Goal: Complete application form

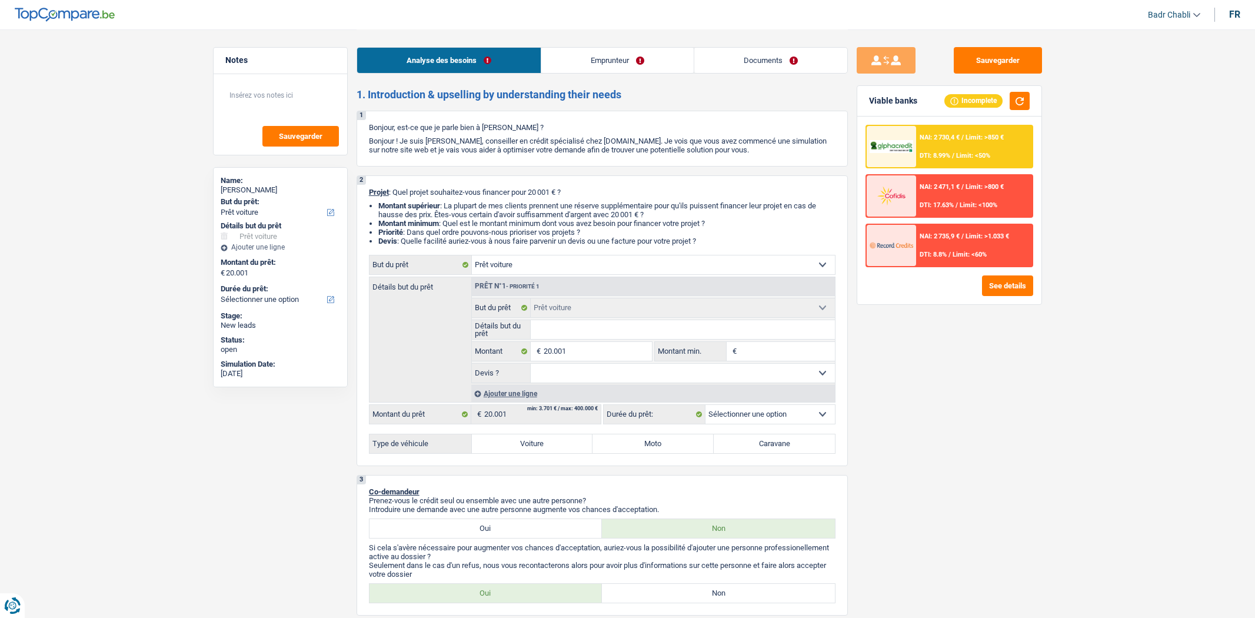
select select "car"
select select "independent"
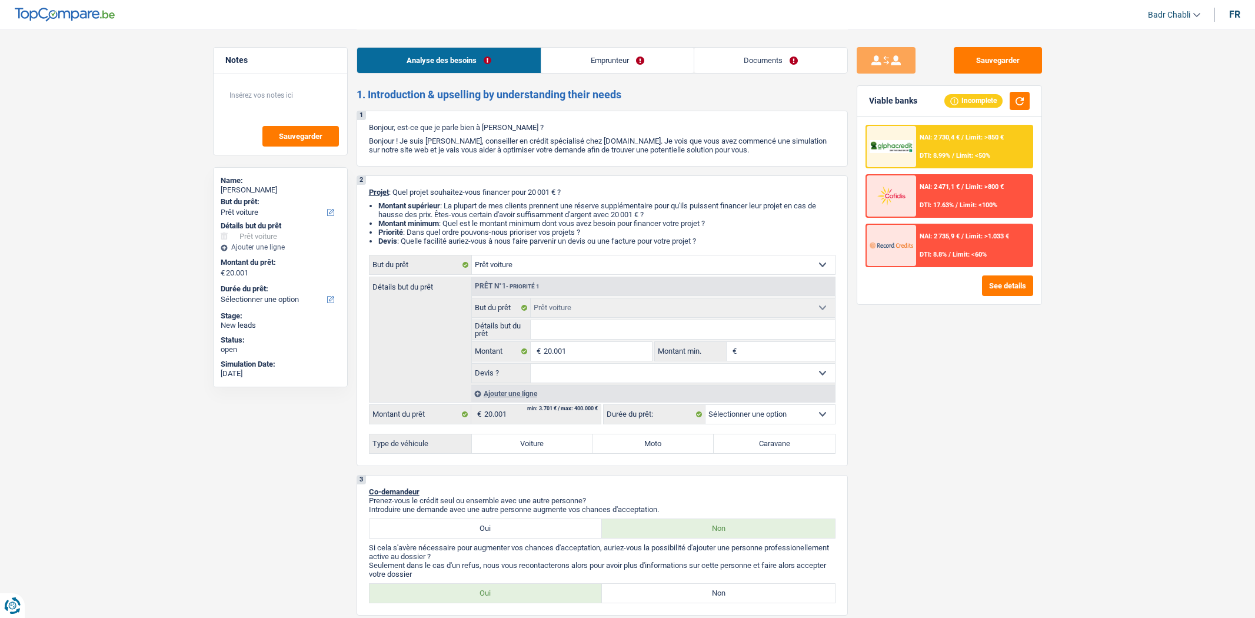
select select "netSalary"
select select "liveWithParents"
select select "car"
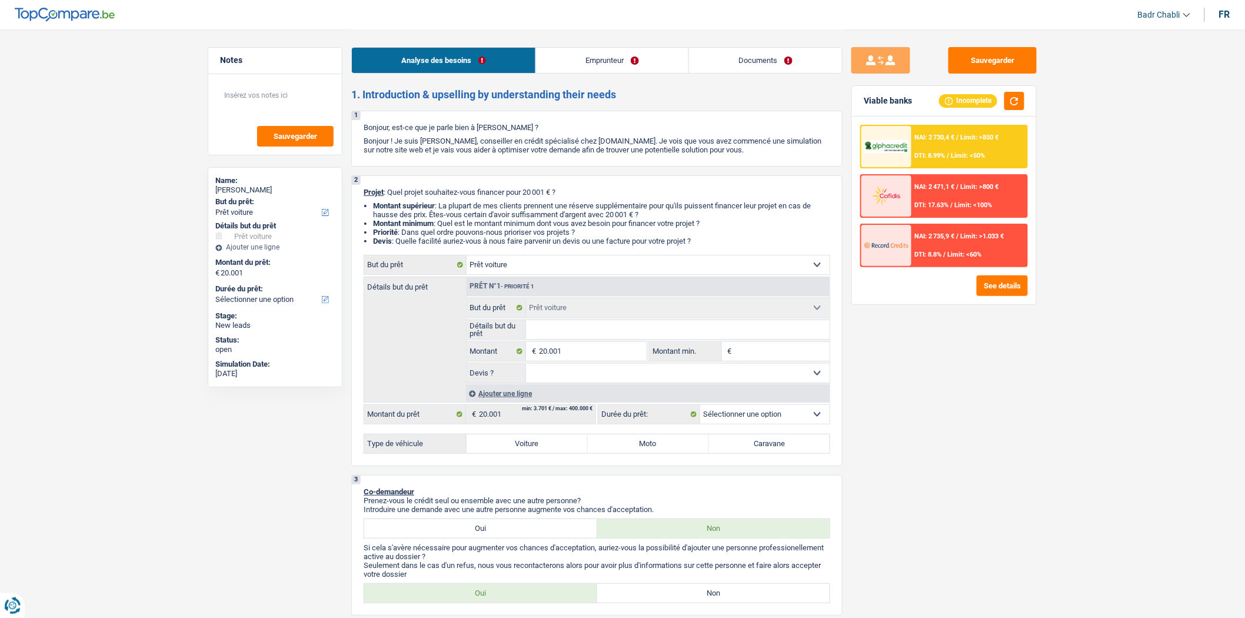
click at [765, 57] on link "Documents" at bounding box center [765, 60] width 153 height 25
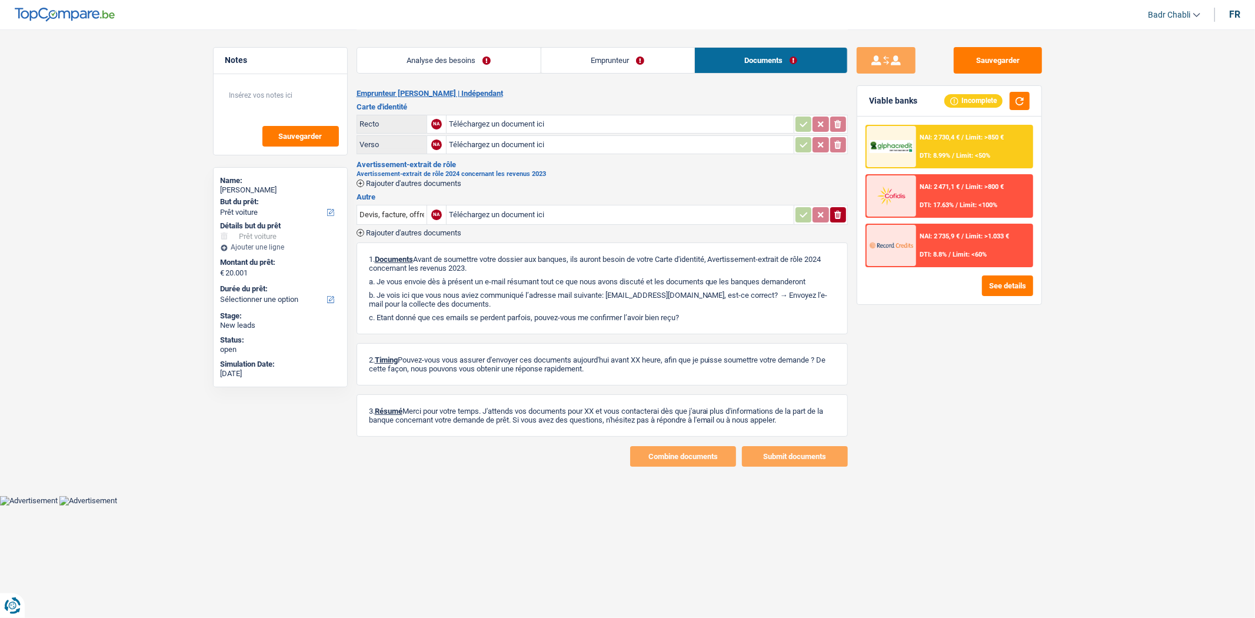
click at [501, 54] on link "Analyse des besoins" at bounding box center [449, 60] width 184 height 25
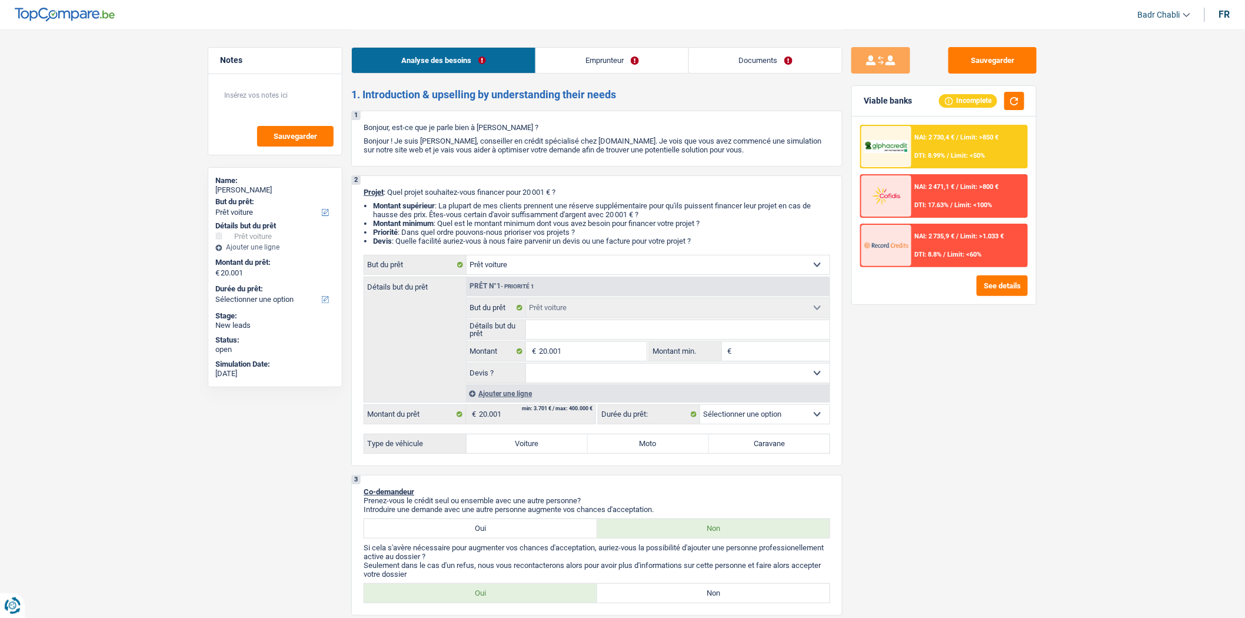
click at [624, 372] on select "Oui Non Non répondu Sélectionner une option" at bounding box center [678, 373] width 304 height 19
select select "yes"
click at [526, 366] on select "Oui Non Non répondu Sélectionner une option" at bounding box center [678, 373] width 304 height 19
select select "yes"
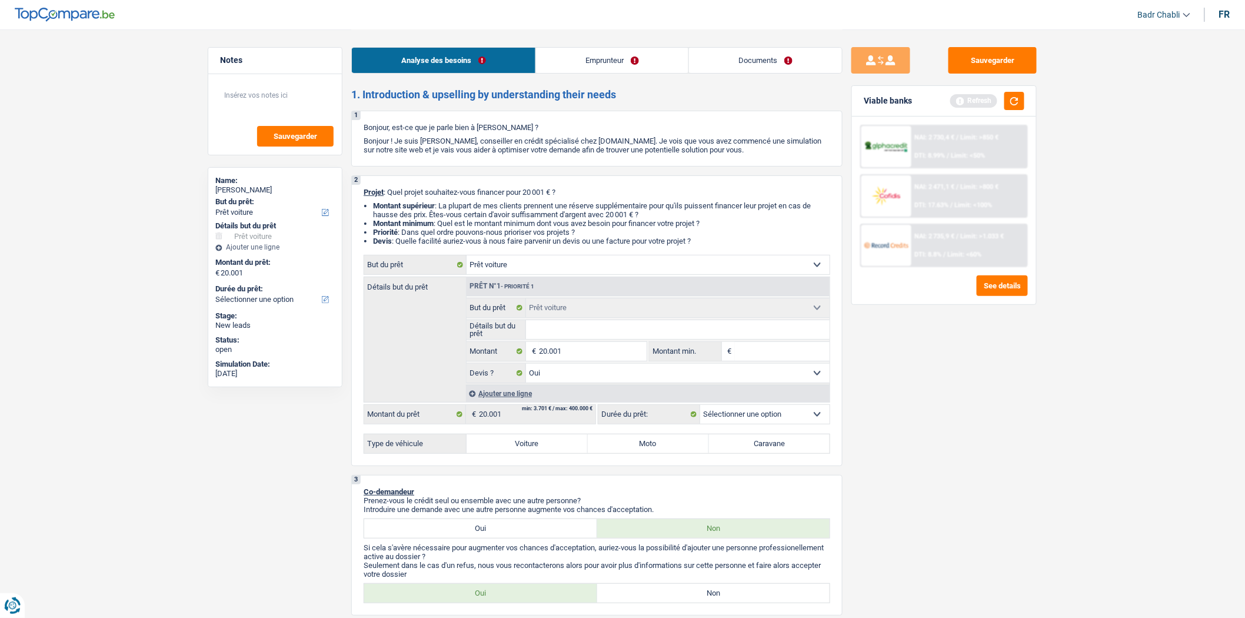
click at [524, 444] on label "Voiture" at bounding box center [526, 443] width 121 height 19
click at [524, 444] on input "Voiture" at bounding box center [526, 443] width 121 height 19
radio input "true"
select select "60"
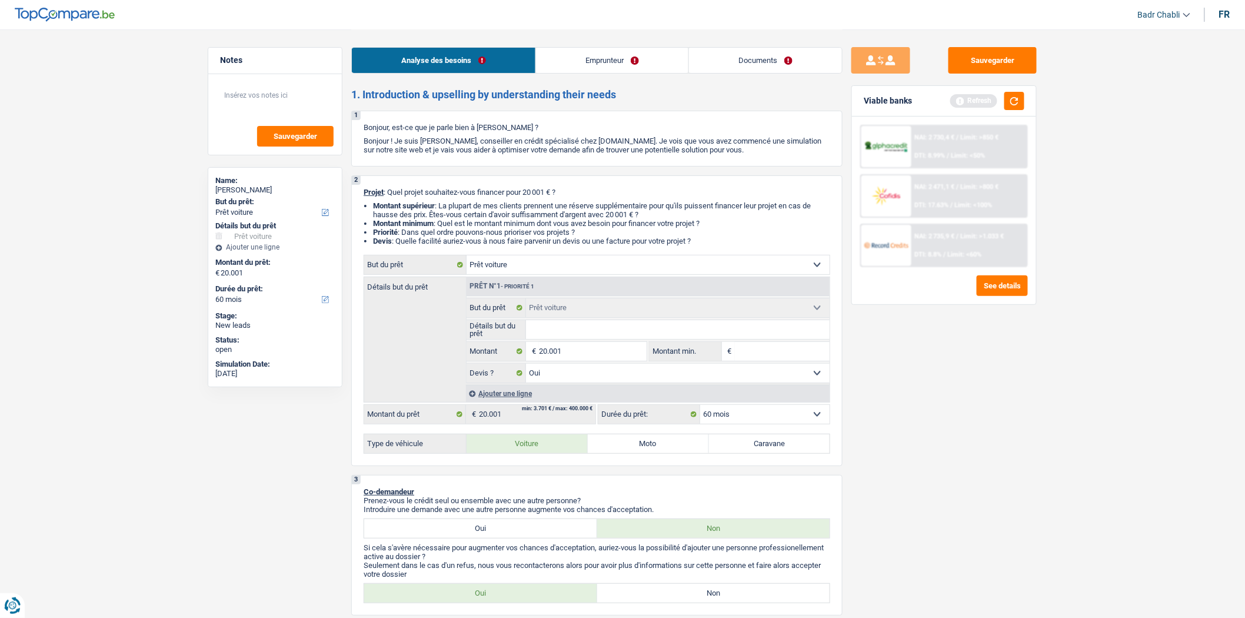
select select "60"
radio input "true"
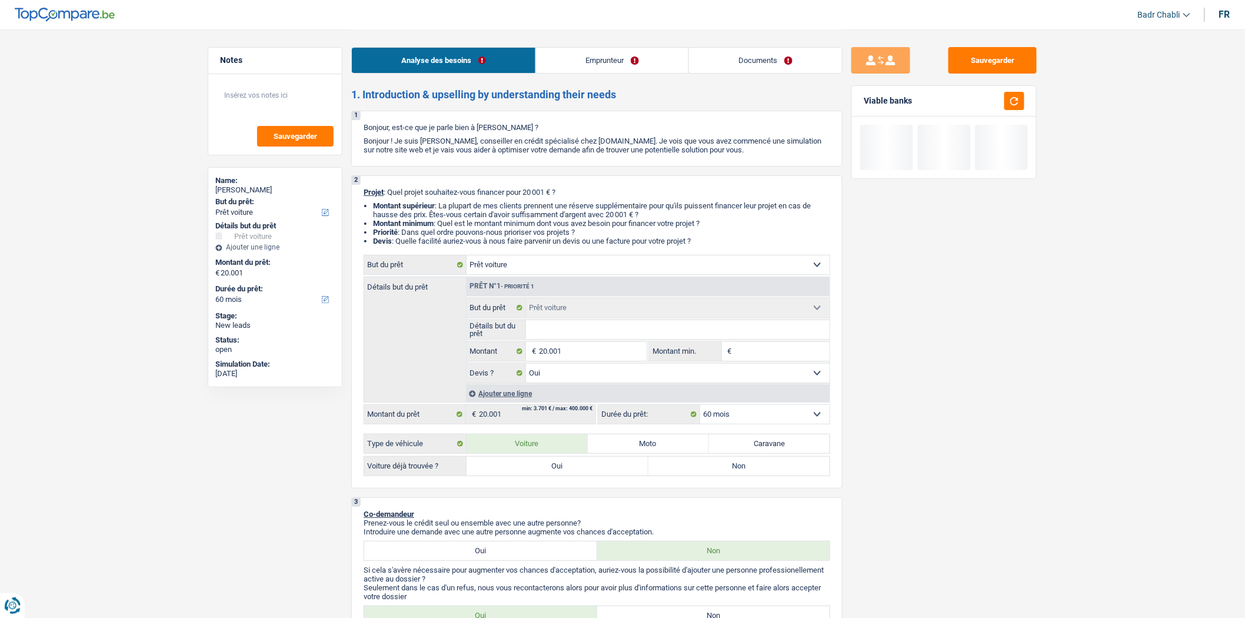
click at [567, 468] on label "Oui" at bounding box center [557, 465] width 182 height 19
click at [567, 468] on input "Oui" at bounding box center [557, 465] width 182 height 19
radio input "true"
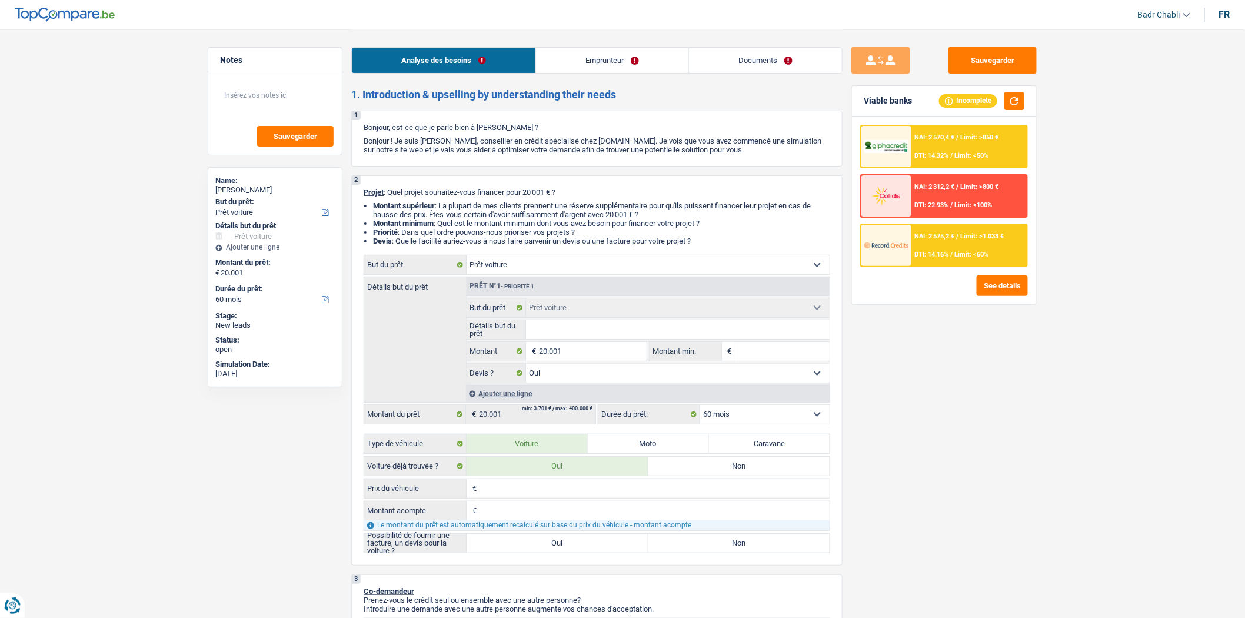
click at [538, 542] on label "Oui" at bounding box center [557, 543] width 182 height 19
click at [538, 542] on input "Oui" at bounding box center [557, 543] width 182 height 19
radio input "true"
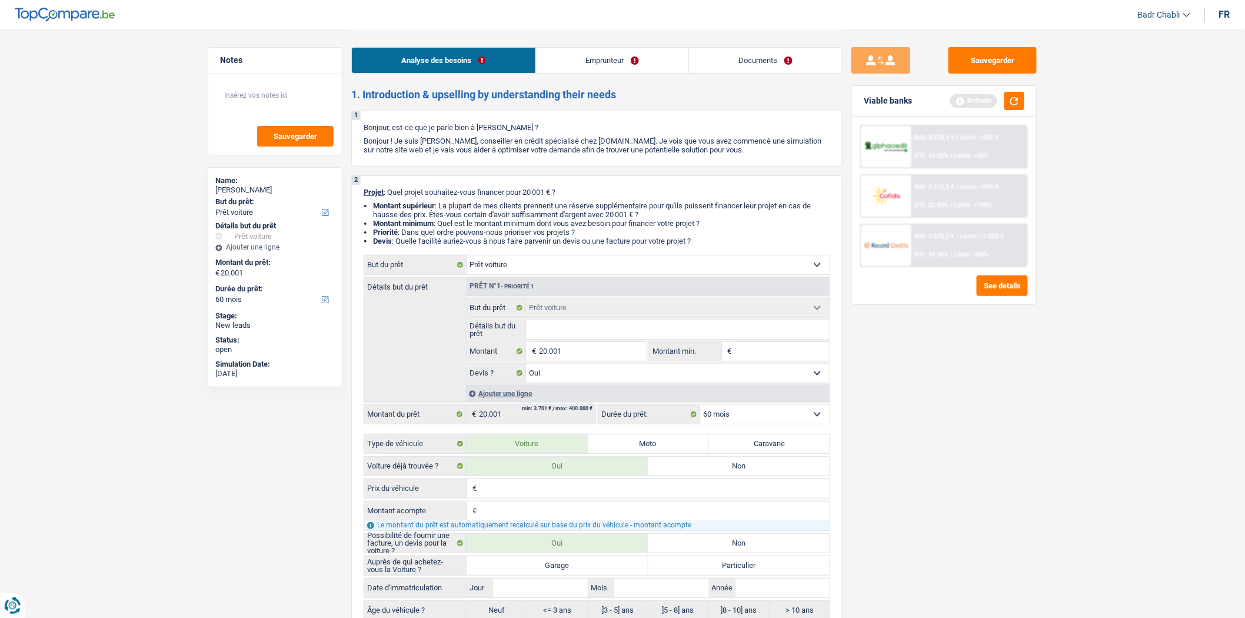
click at [555, 568] on label "Garage" at bounding box center [557, 565] width 182 height 19
click at [555, 568] on input "Garage" at bounding box center [557, 565] width 182 height 19
radio input "true"
click at [515, 492] on input "Prix du véhicule" at bounding box center [654, 488] width 350 height 19
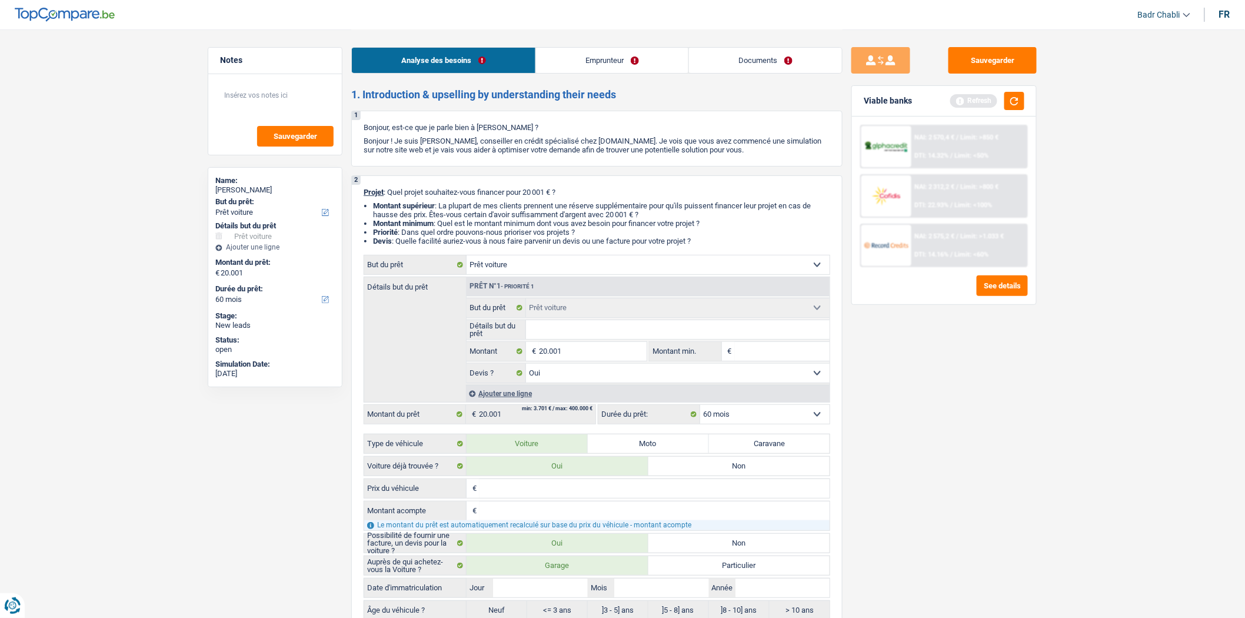
type input "3"
type input "36"
type input "360"
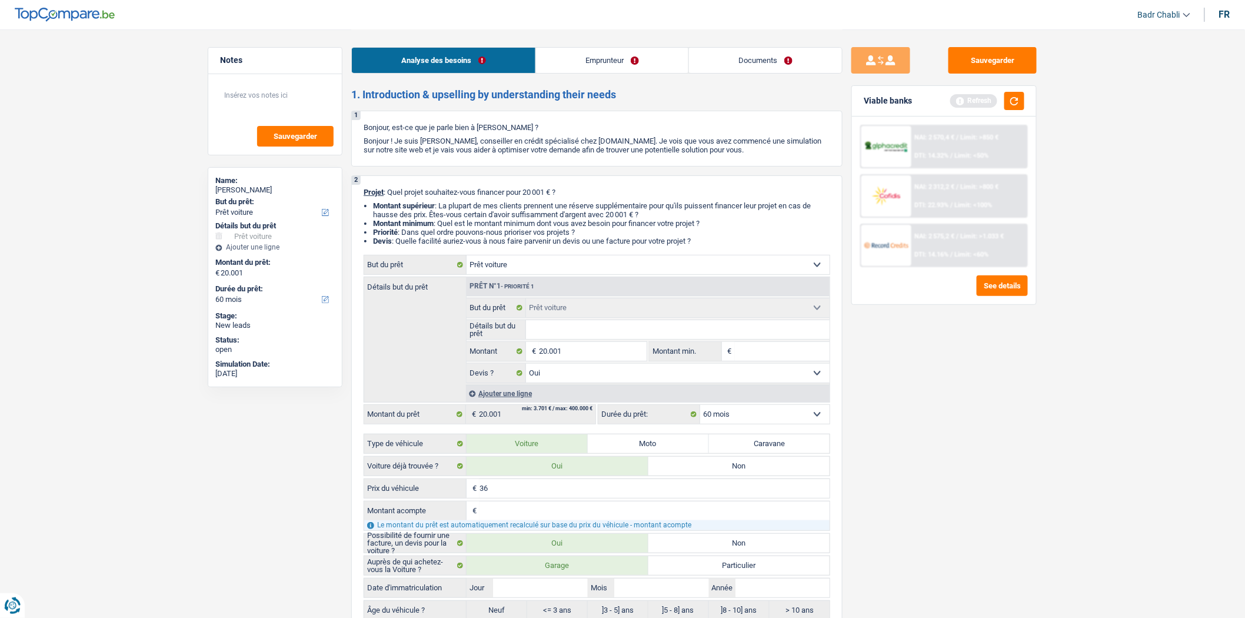
type input "360"
type input "3.600"
type input "36.000"
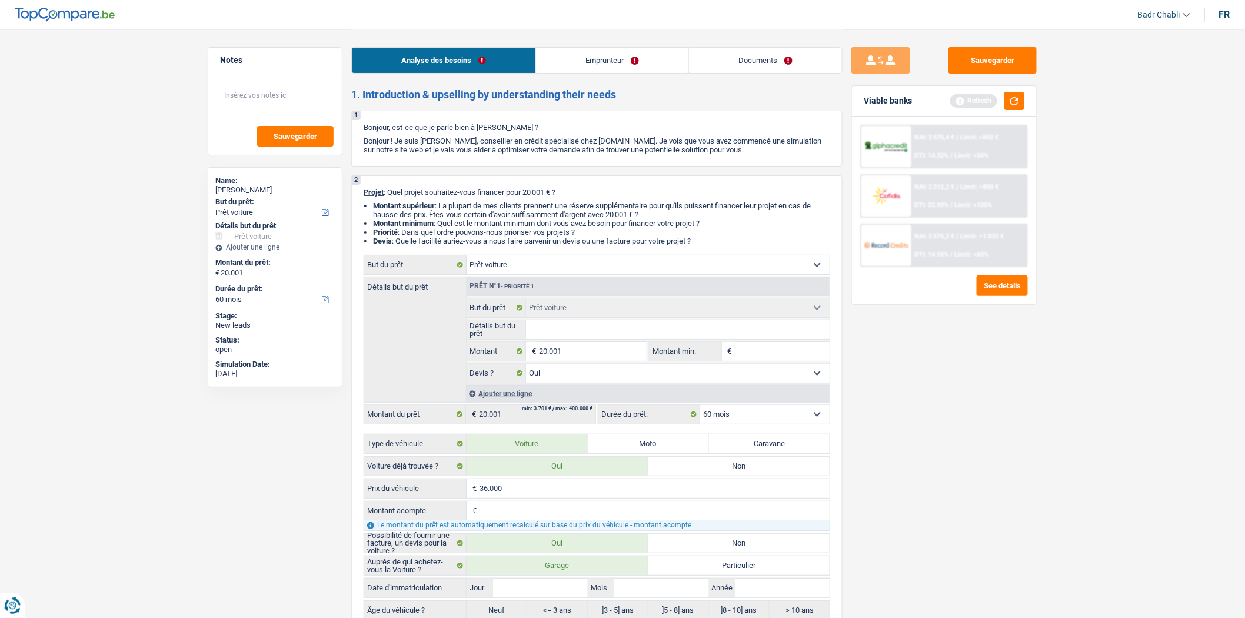
type input "36.000"
type input "1"
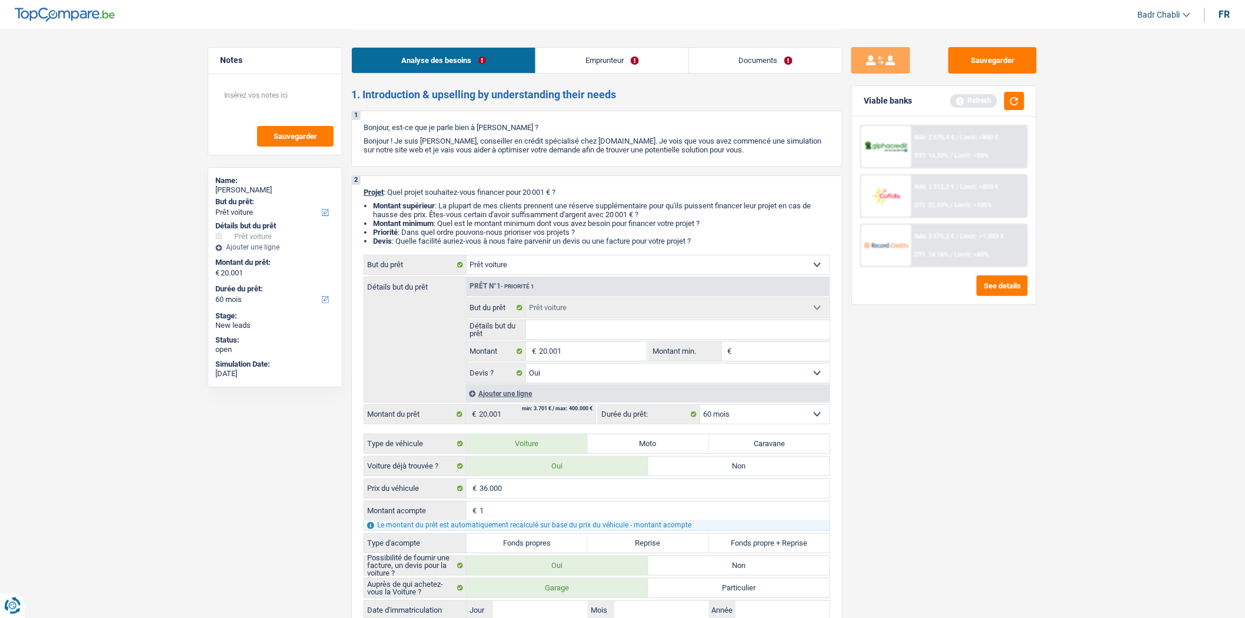
type input "16"
type input "160"
type input "1.600"
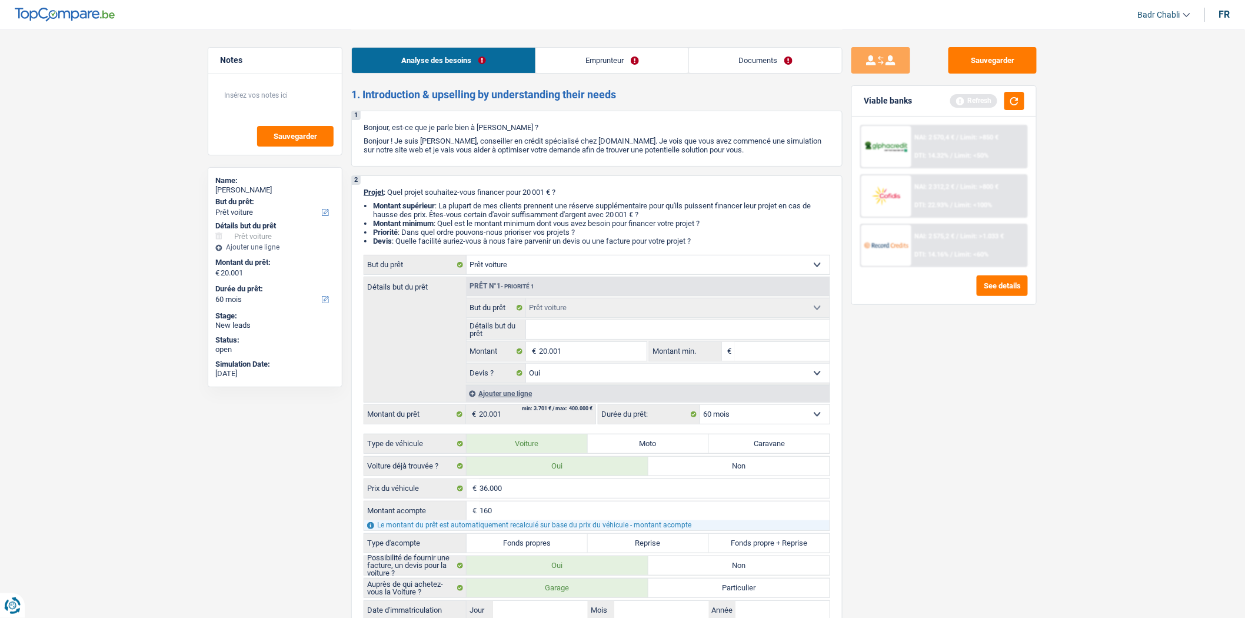
type input "1.600"
type input "16.000"
type input "20.000"
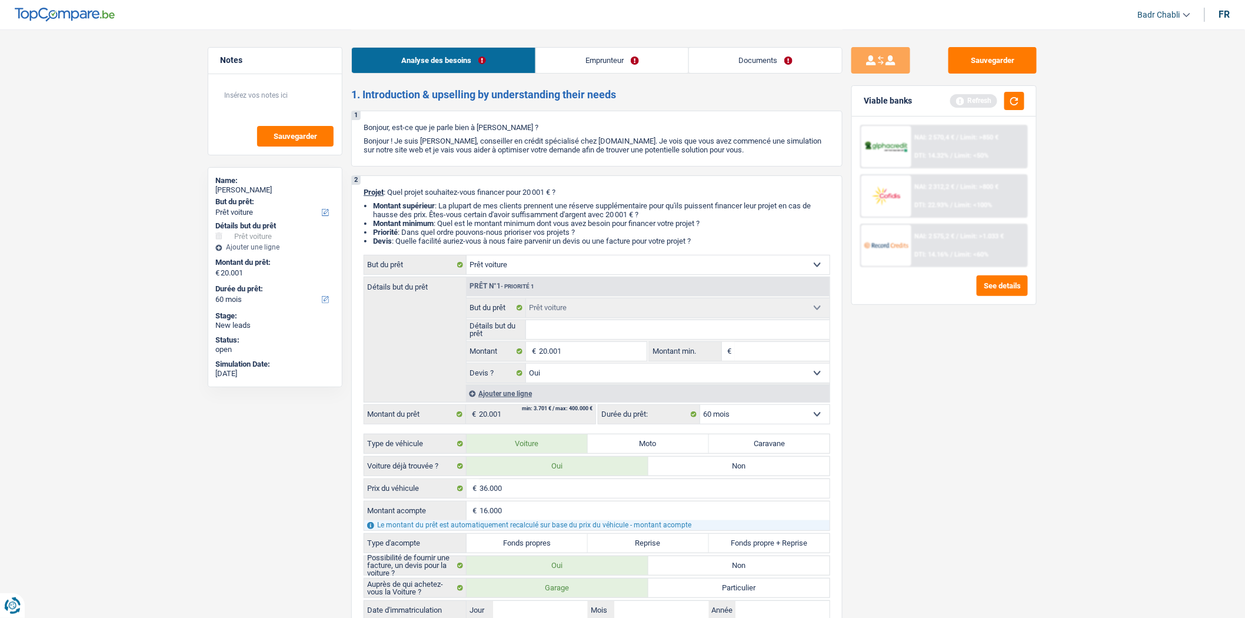
type input "20.000"
click at [674, 540] on label "Reprise" at bounding box center [648, 543] width 121 height 19
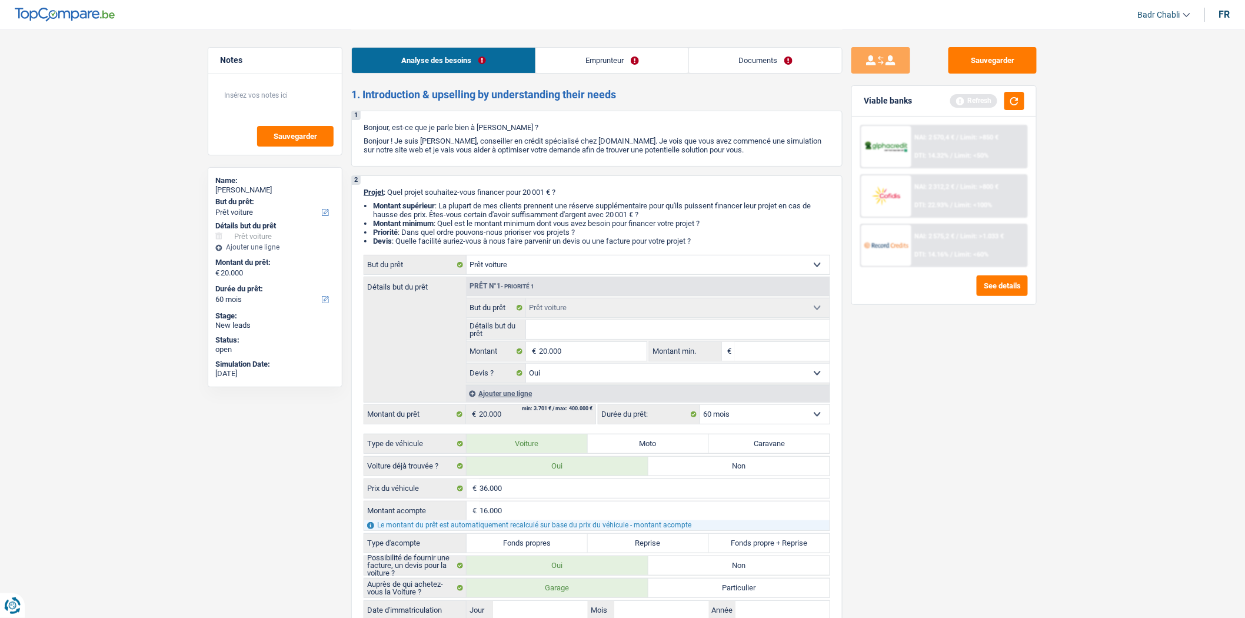
click at [674, 540] on input "Reprise" at bounding box center [648, 543] width 121 height 19
radio input "true"
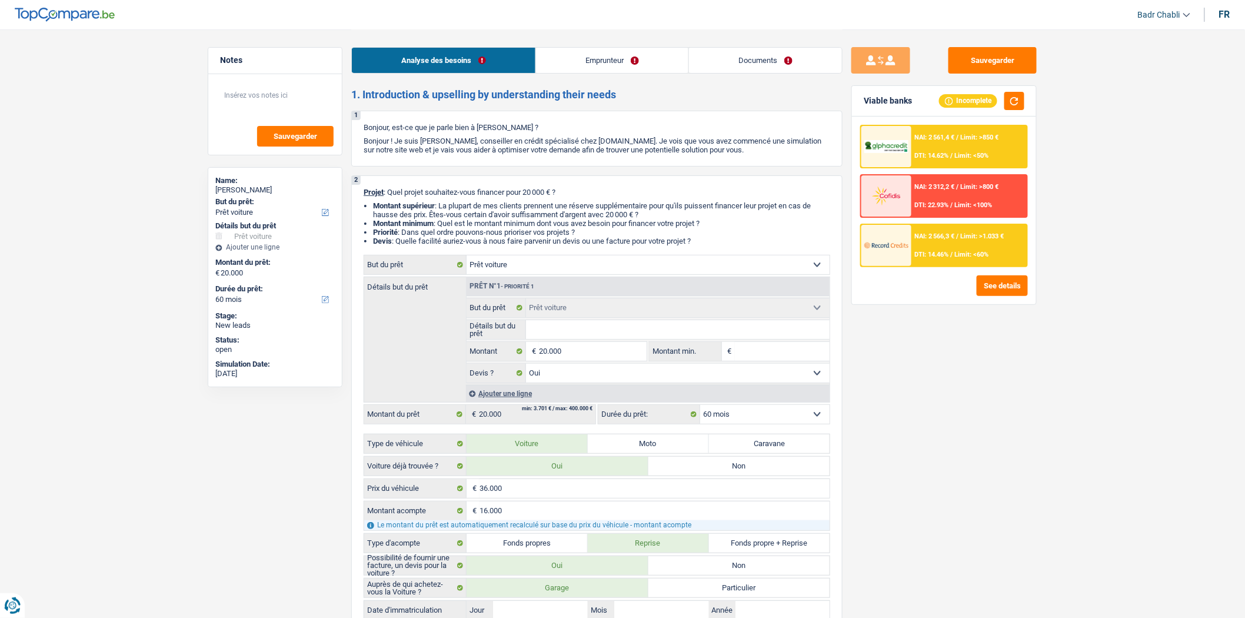
click at [636, 53] on link "Emprunteur" at bounding box center [612, 60] width 152 height 25
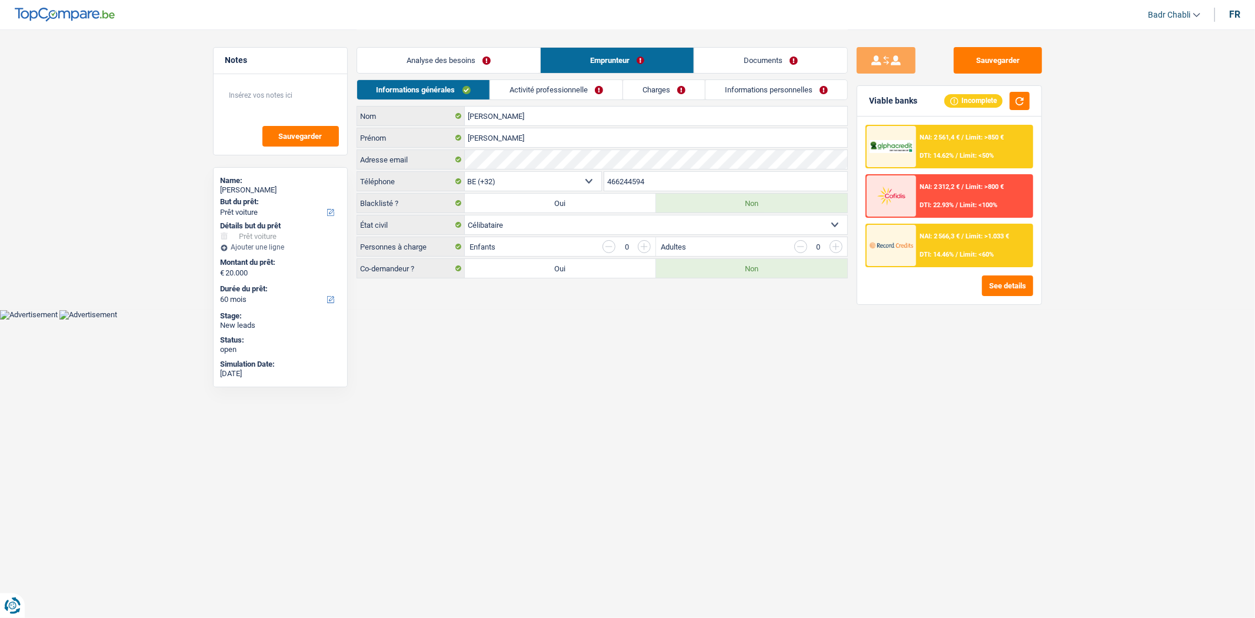
click at [556, 85] on link "Activité professionnelle" at bounding box center [556, 89] width 132 height 19
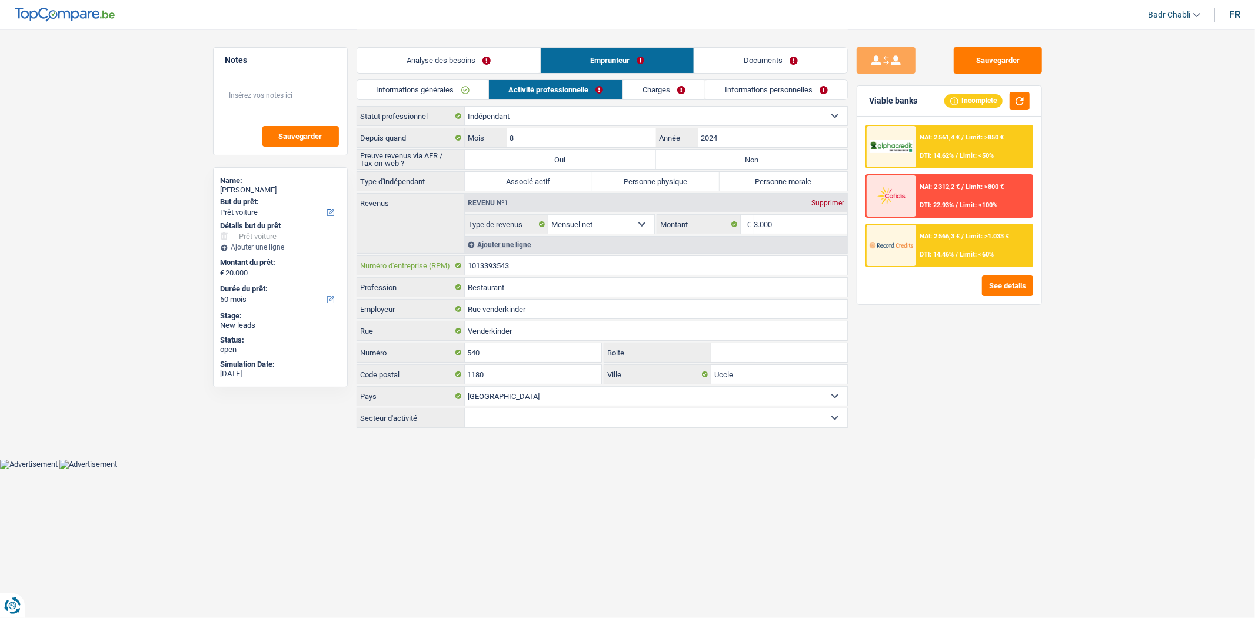
click at [551, 265] on input "1013393543" at bounding box center [656, 265] width 382 height 19
click at [449, 55] on link "Analyse des besoins" at bounding box center [448, 60] width 183 height 25
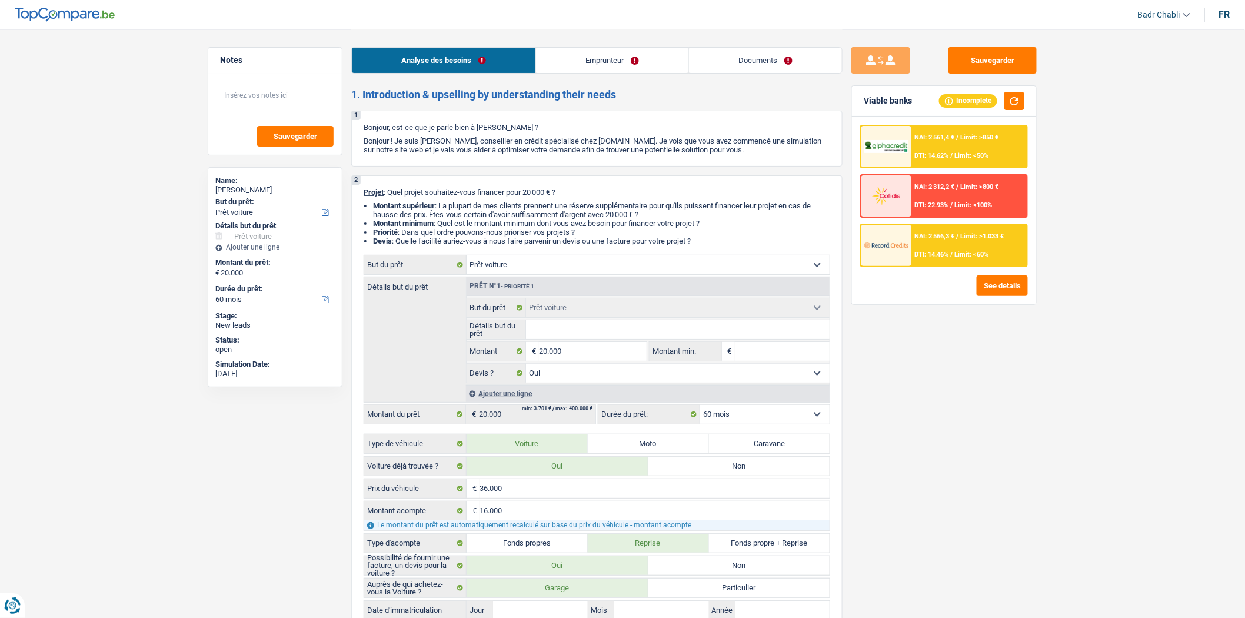
scroll to position [196, 0]
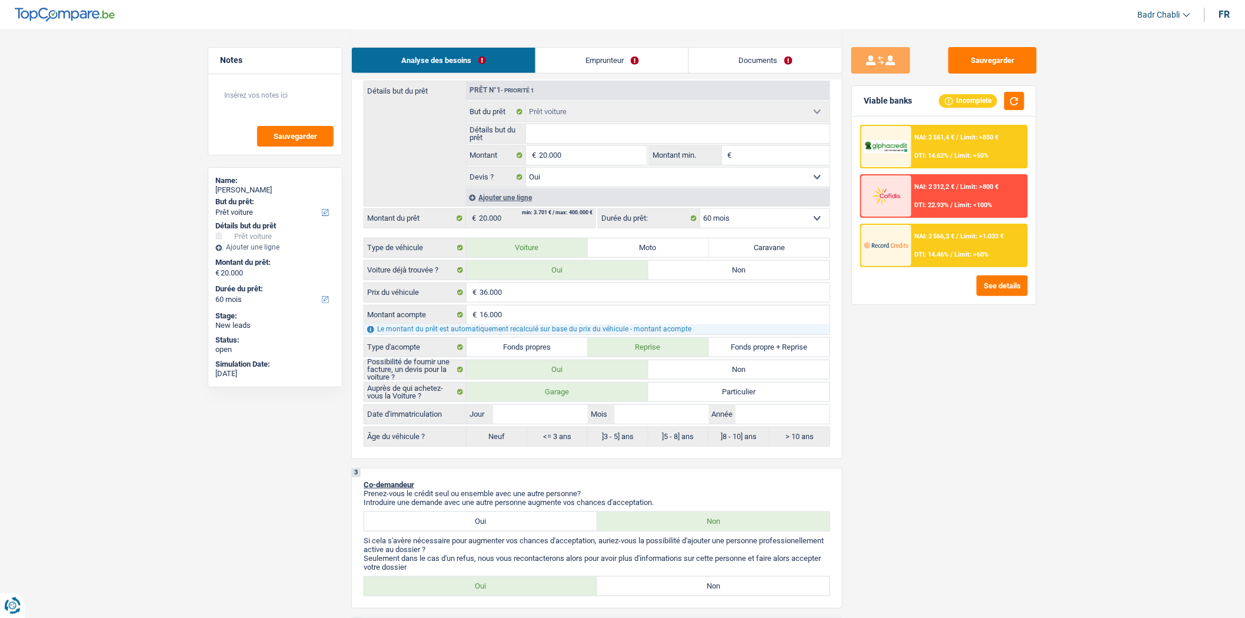
click at [577, 143] on input "Détails but du prêt" at bounding box center [678, 133] width 304 height 19
type input "M"
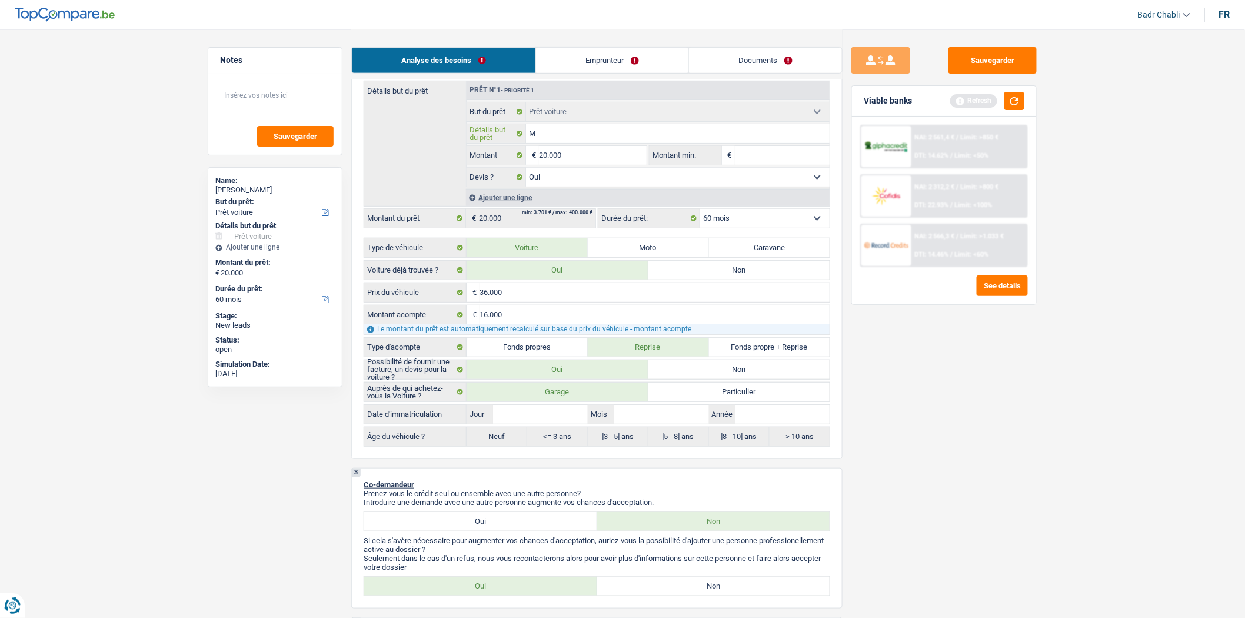
type input "Mi"
type input "Min"
type input "Mini"
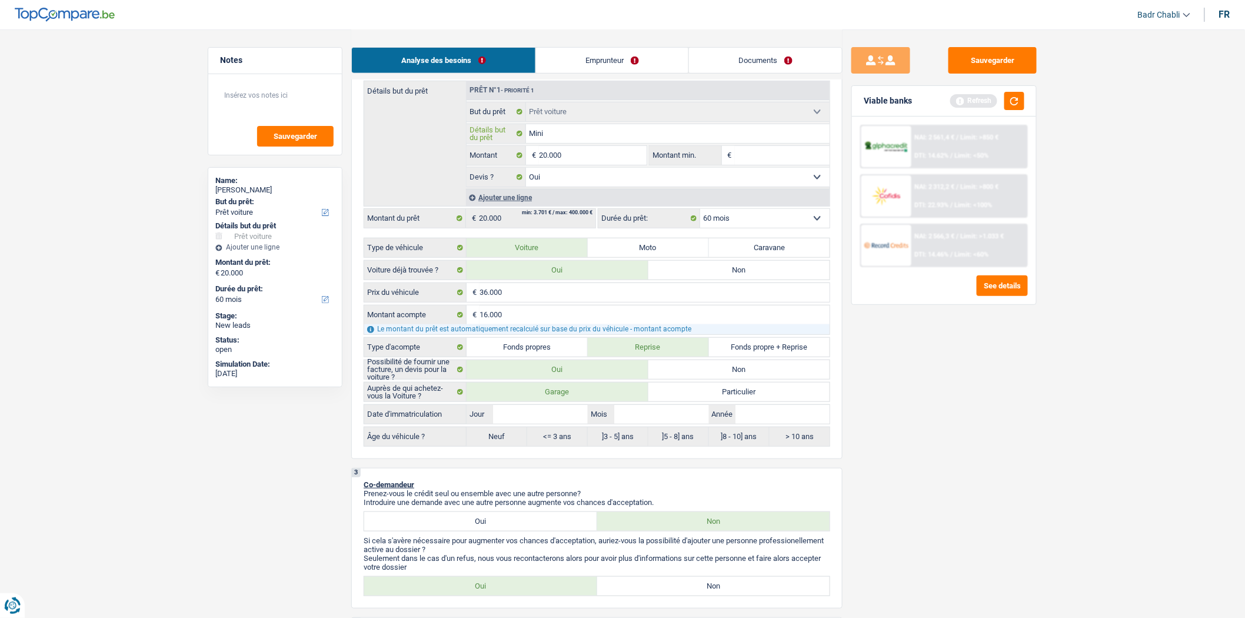
type input "Mini"
type input "Mini C"
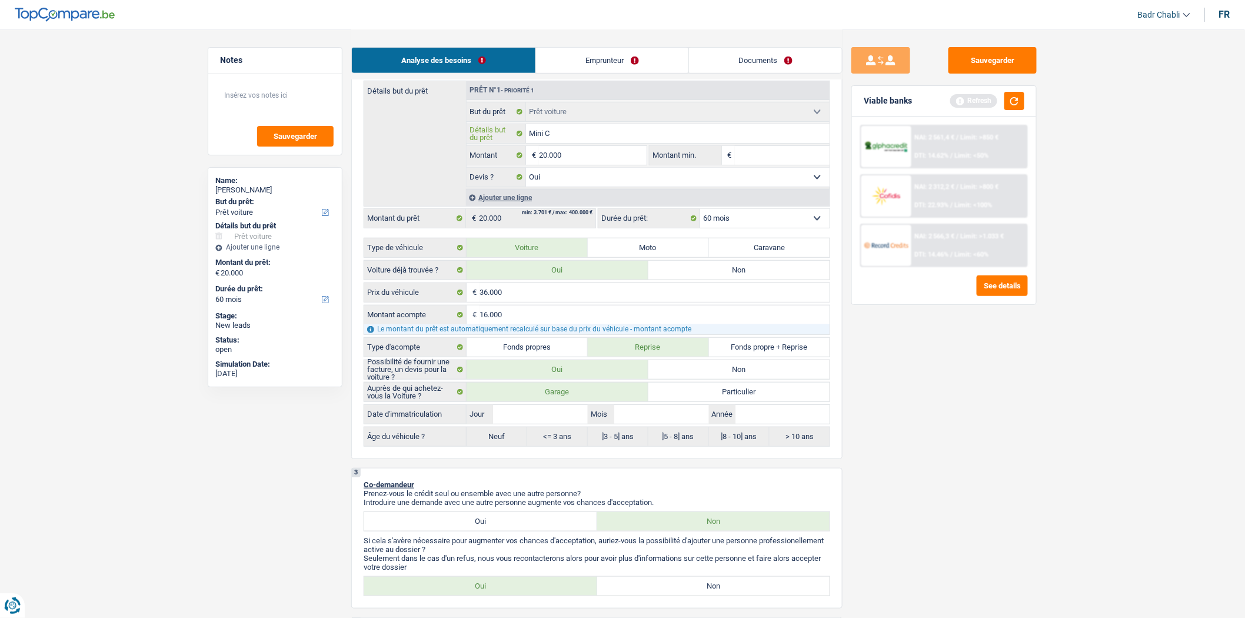
type input "Mini Co"
type input "Mini Coo"
type input "Mini Coop"
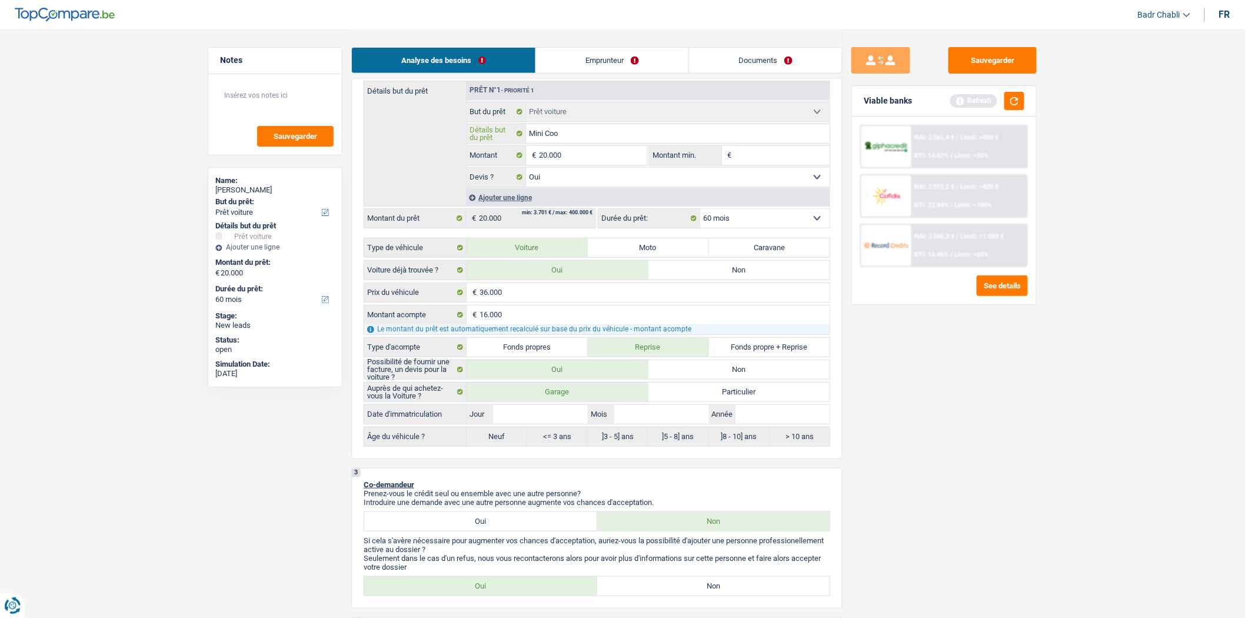
type input "Mini Coop"
type input "Mini Coope"
type input "Mini Cooper"
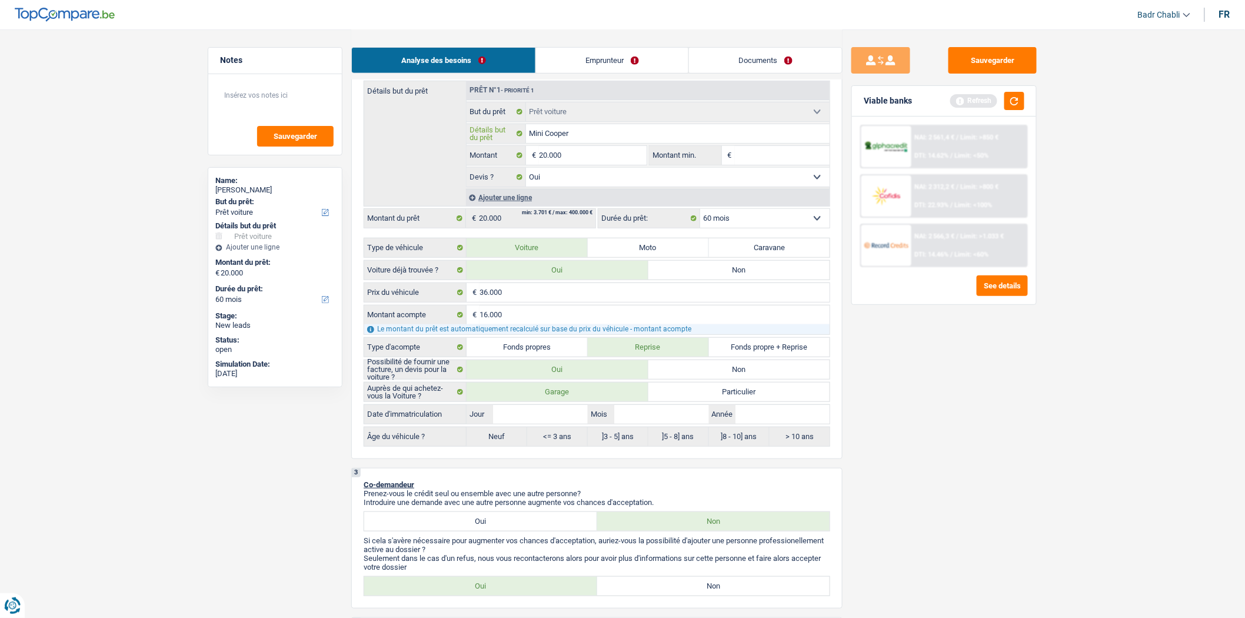
type input "Mini Cooper"
type input "Mini Cooper 2"
type input "Mini Cooper 20"
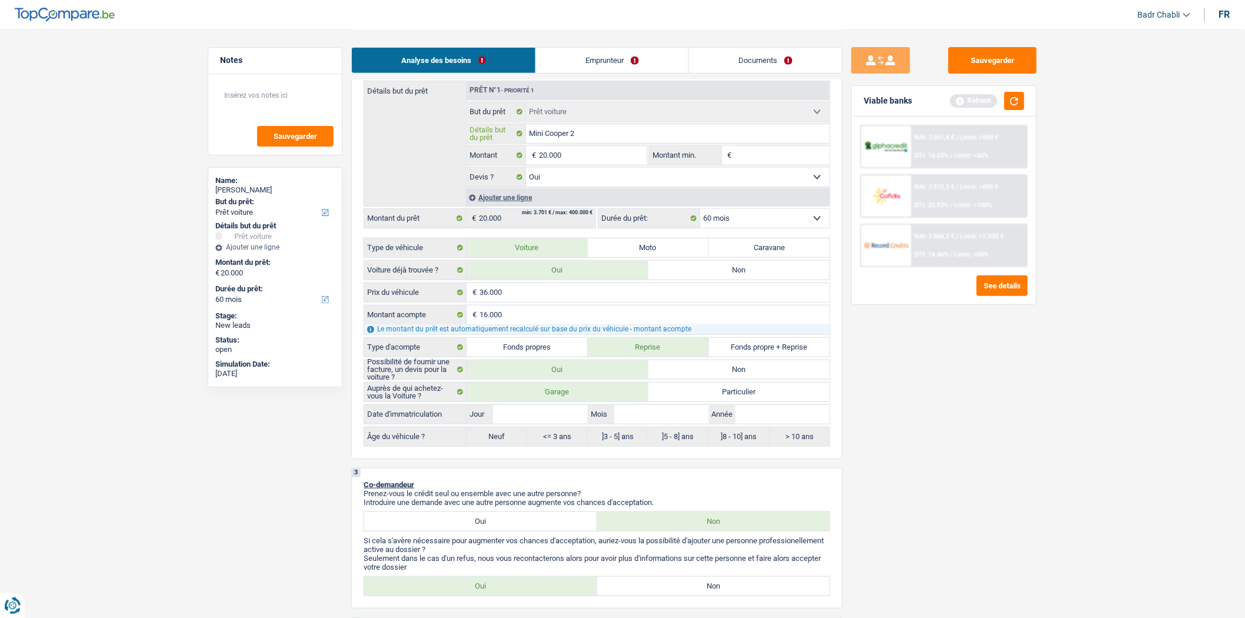
type input "Mini Cooper 20"
type input "Mini Cooper 202"
type input "Mini Cooper 2025"
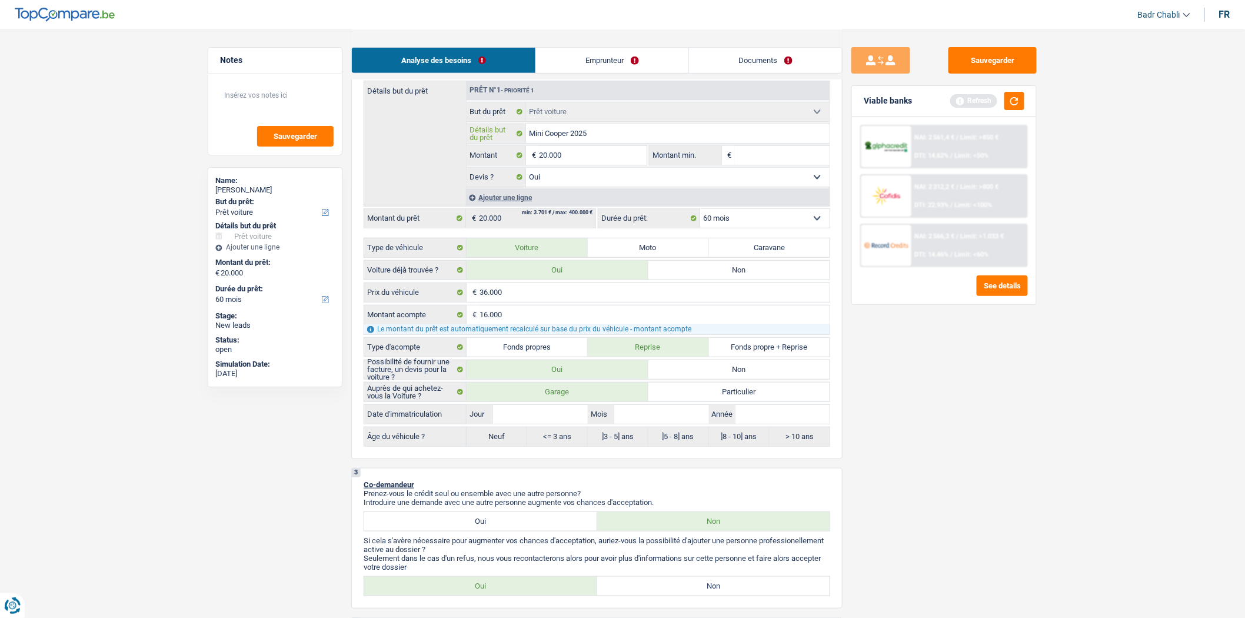
type input "Mini Cooper 2025"
click at [541, 410] on input "Jour" at bounding box center [540, 414] width 94 height 19
type input "0"
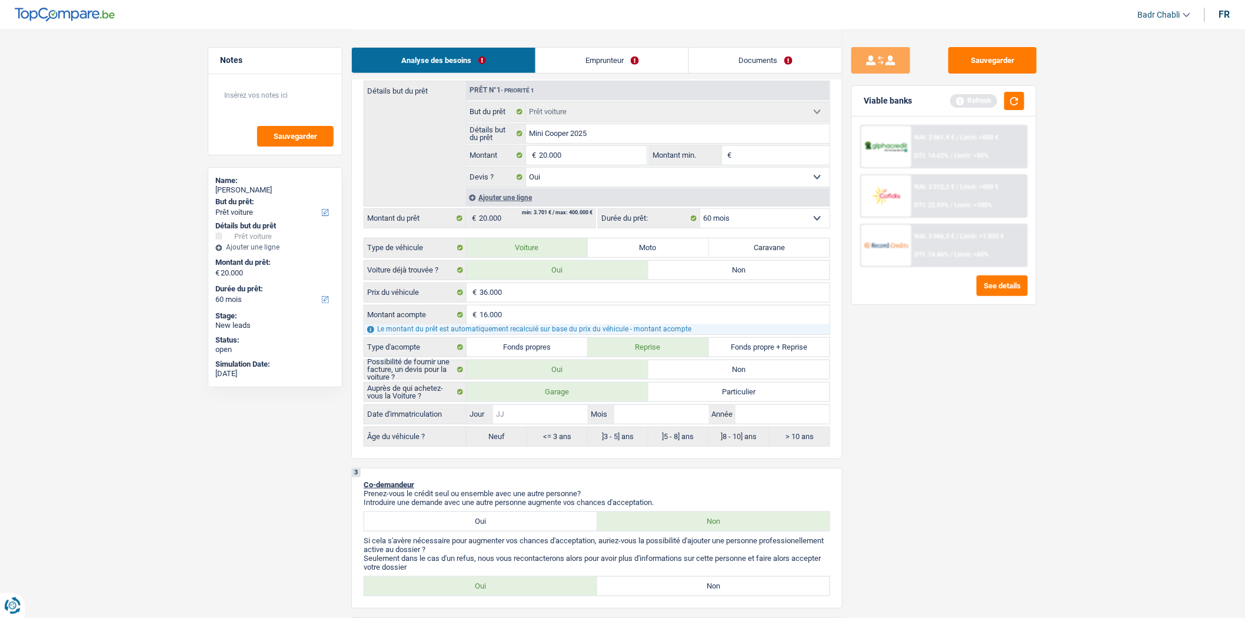
type input "0"
type input "01"
type input "0"
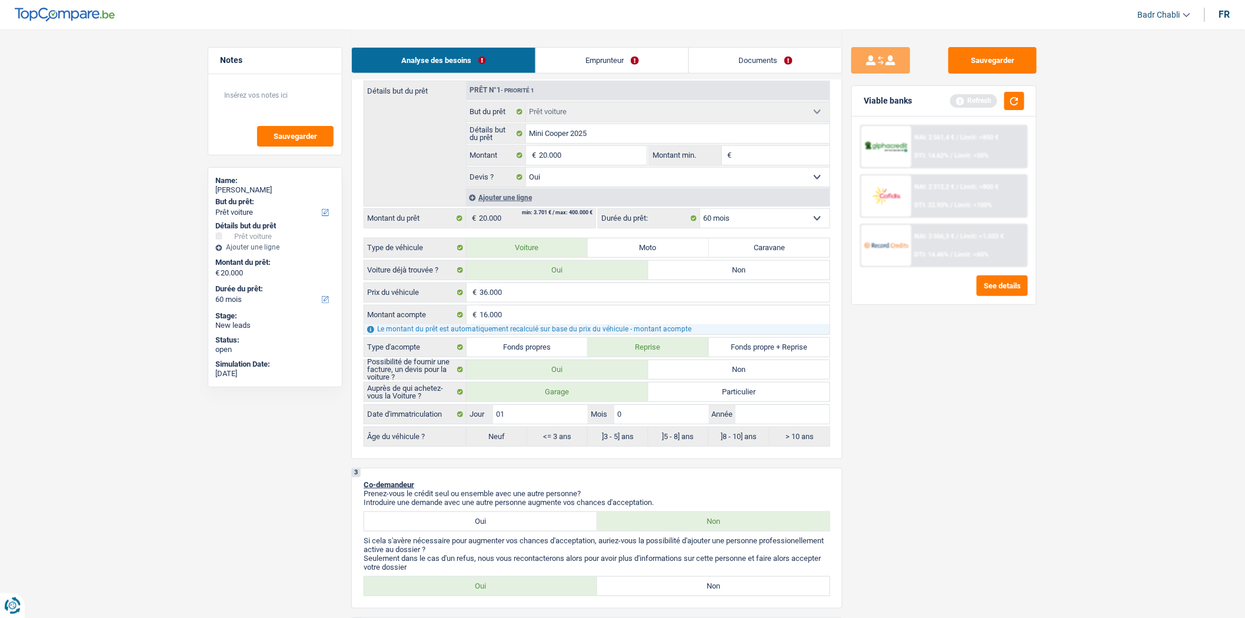
type input "01"
type input "2"
type input "20"
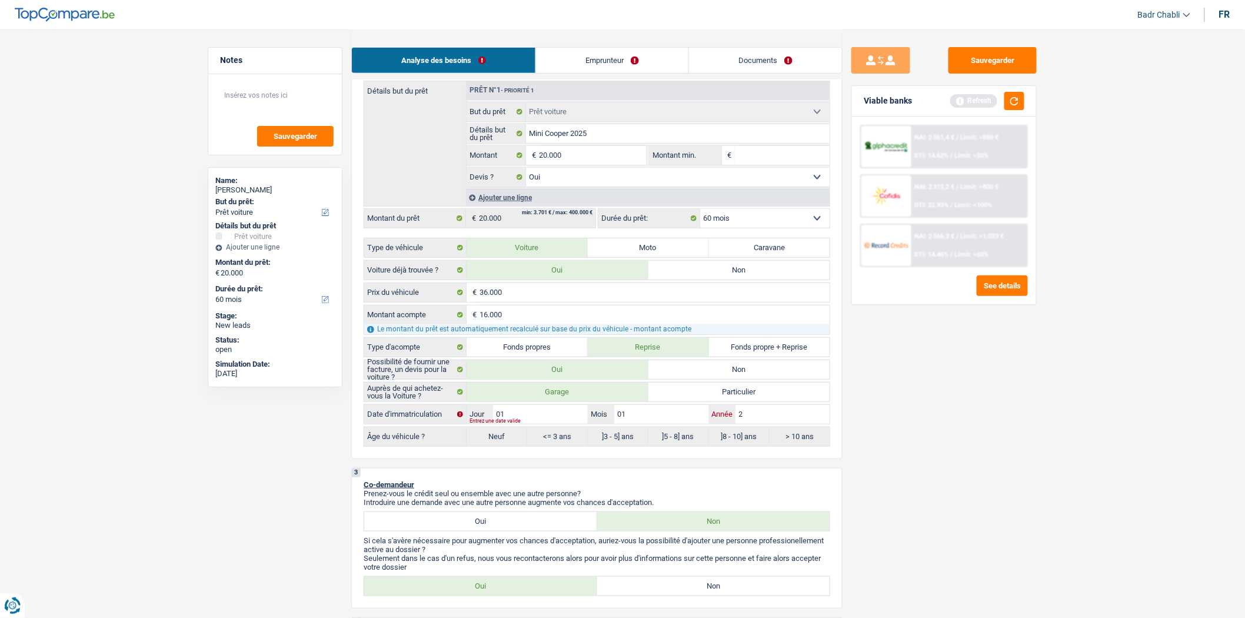
type input "20"
type input "202"
type input "2025"
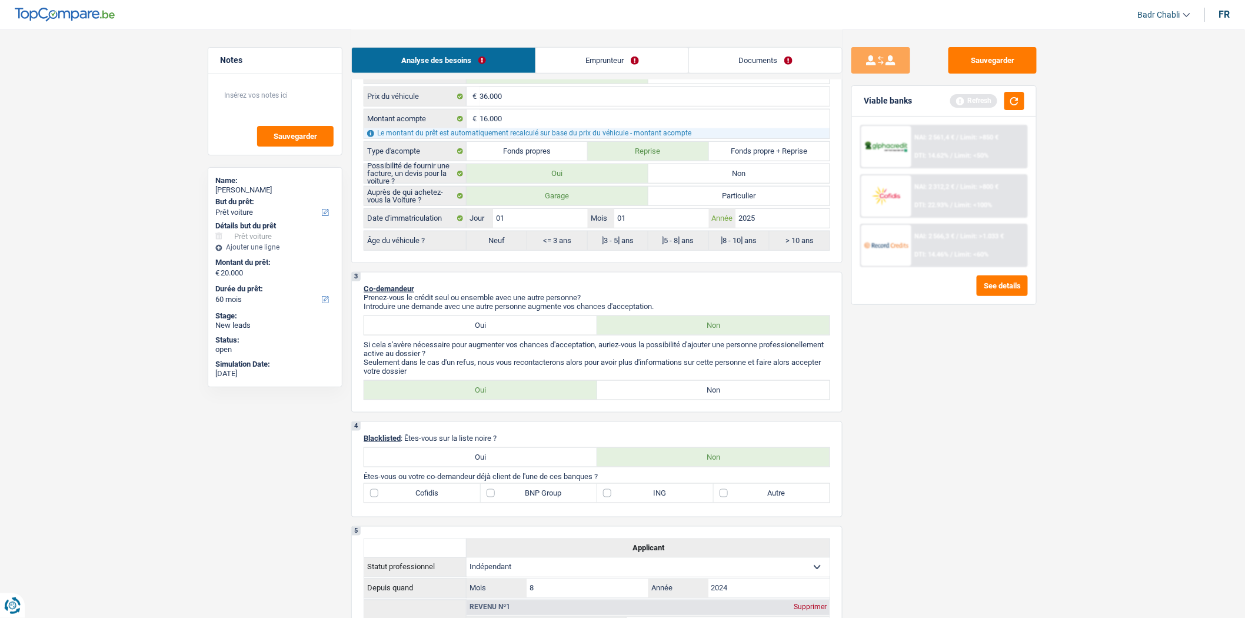
type input "2025"
click at [701, 391] on label "Non" at bounding box center [713, 390] width 233 height 19
click at [701, 391] on input "Non" at bounding box center [713, 390] width 233 height 19
radio input "true"
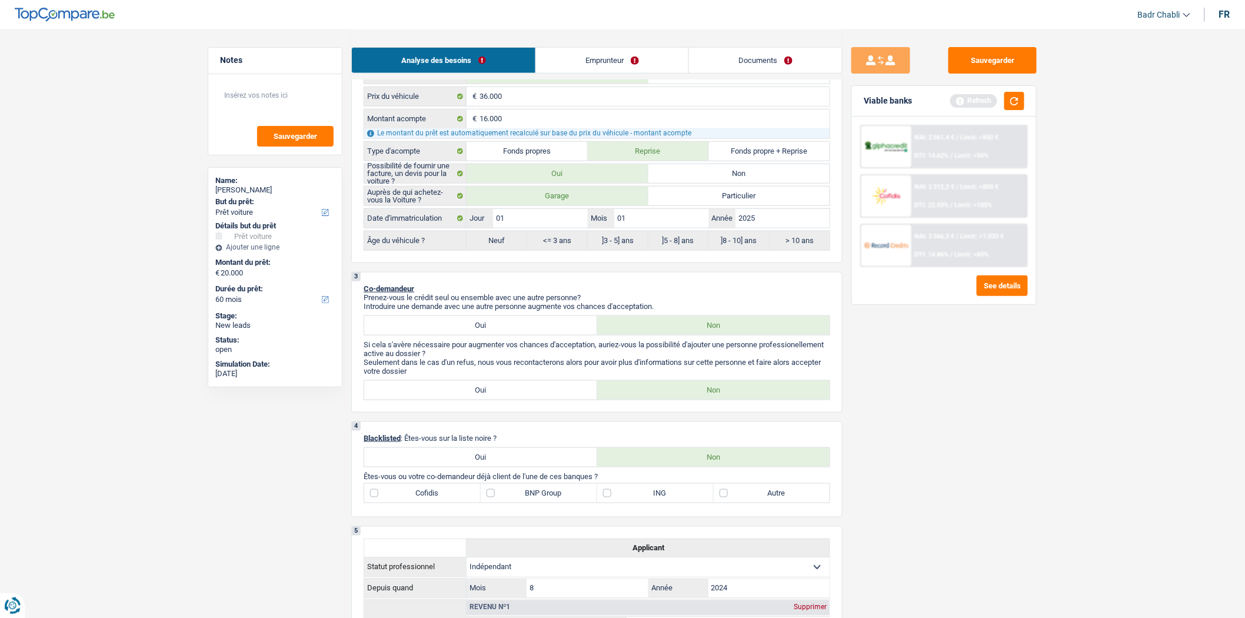
radio input "false"
radio input "true"
select select "84"
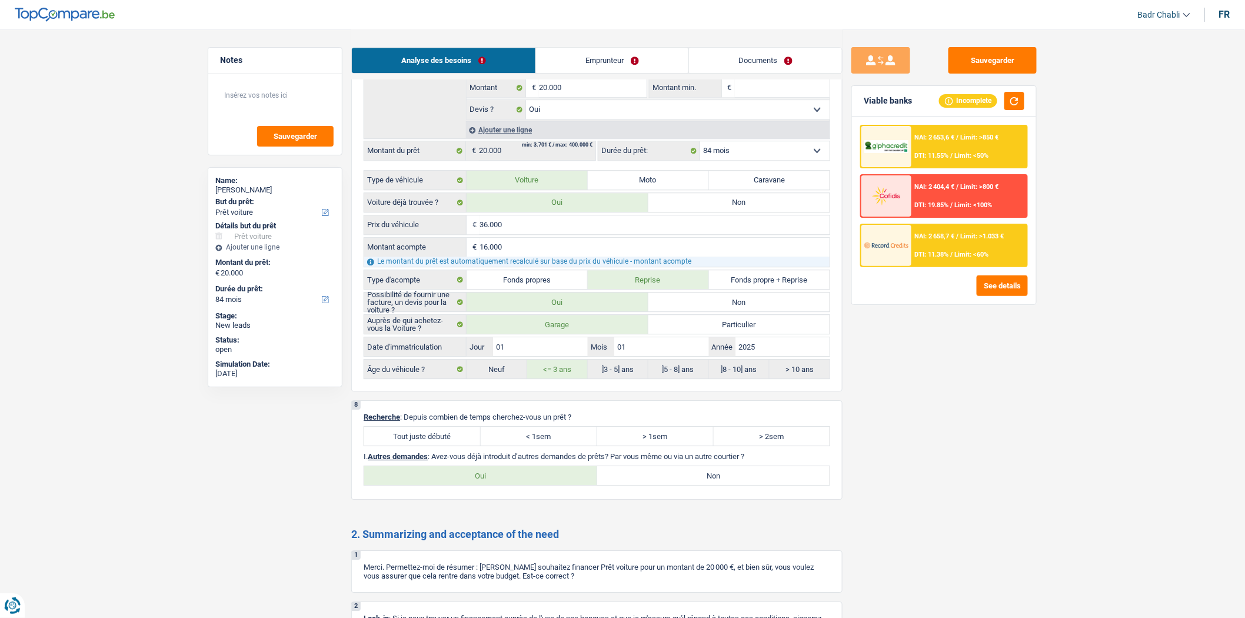
scroll to position [1423, 0]
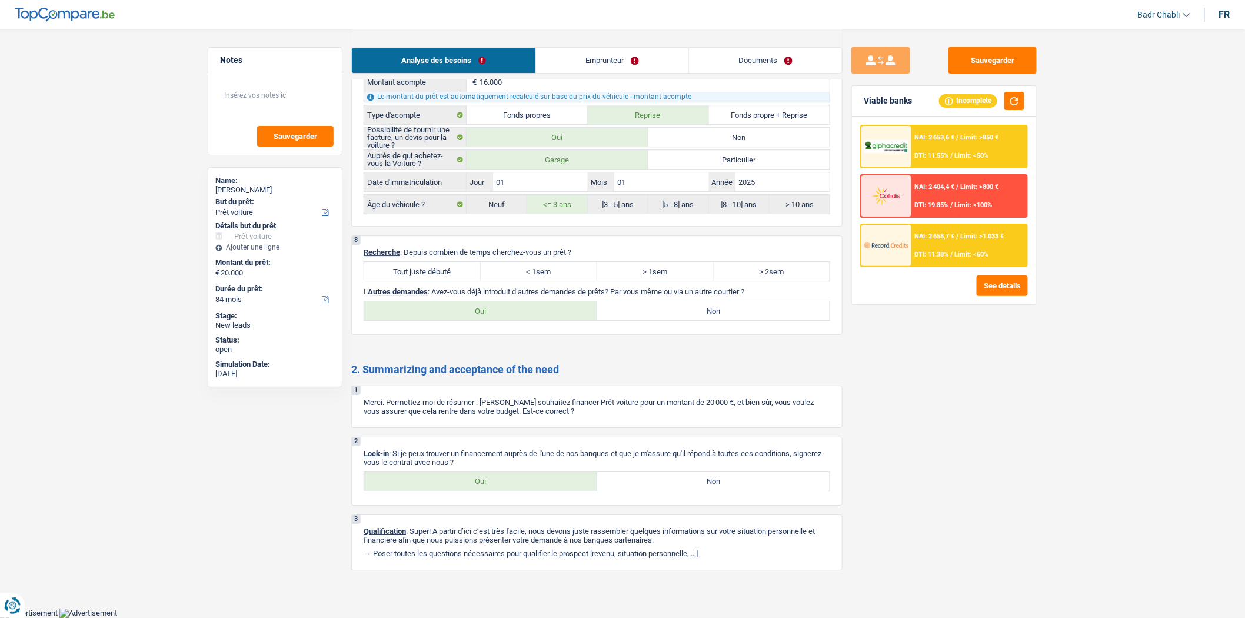
click at [432, 261] on div "Tout juste débuté < 1sem > 1sem > 2sem Tous les champs sont obligatoires. Veuil…" at bounding box center [597, 271] width 466 height 20
click at [453, 265] on label "Tout juste débuté" at bounding box center [422, 271] width 116 height 19
click at [453, 265] on input "Tout juste débuté" at bounding box center [422, 271] width 116 height 19
radio input "true"
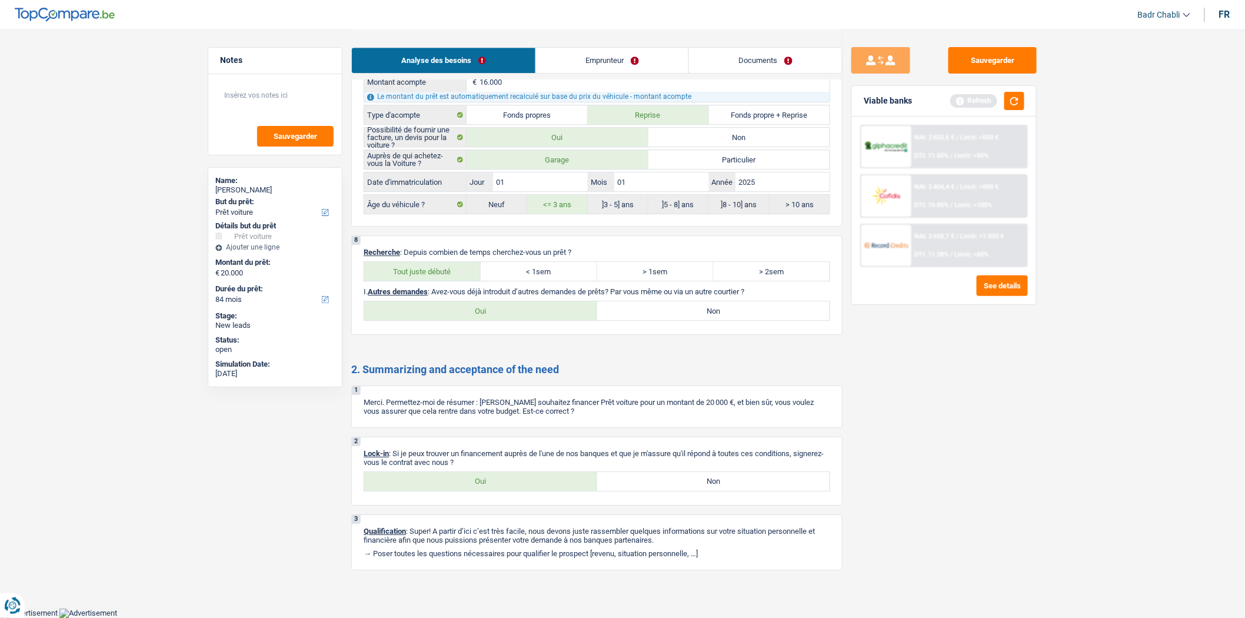
click at [622, 291] on p "I. Autres demandes : Avez-vous déjà introduit d’autres demandes de prêts? Par v…" at bounding box center [597, 291] width 466 height 9
click at [653, 302] on label "Non" at bounding box center [713, 310] width 233 height 19
click at [653, 302] on input "Non" at bounding box center [713, 310] width 233 height 19
radio input "true"
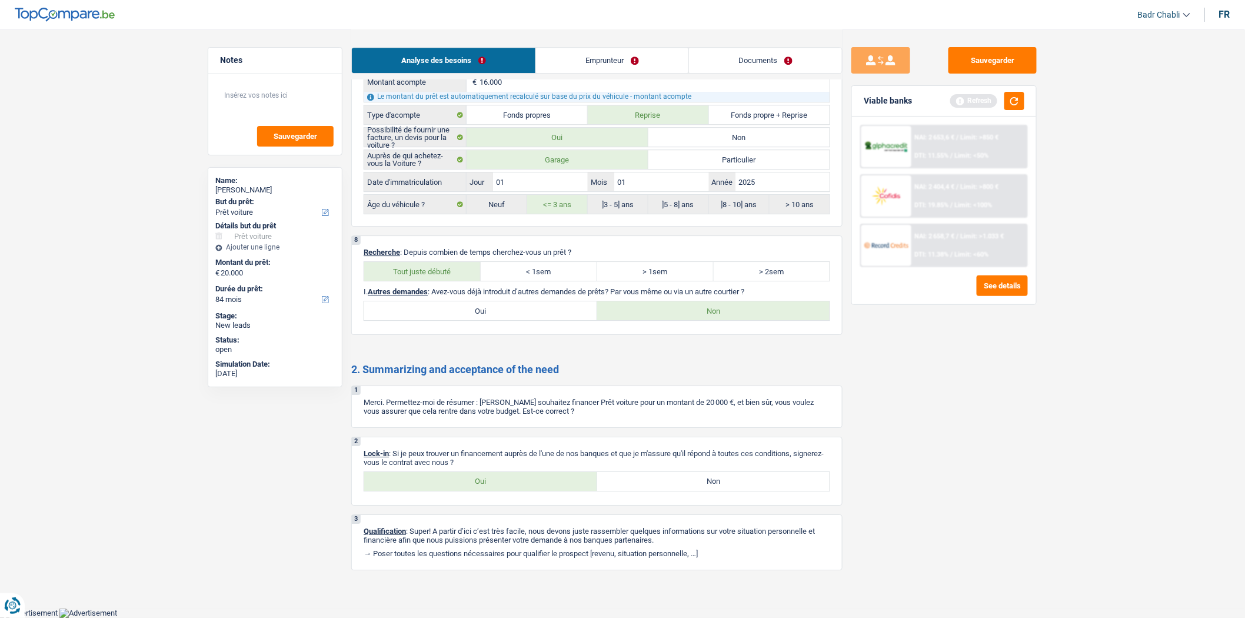
click at [498, 477] on label "Oui" at bounding box center [480, 481] width 233 height 19
click at [498, 477] on input "Oui" at bounding box center [480, 481] width 233 height 19
radio input "true"
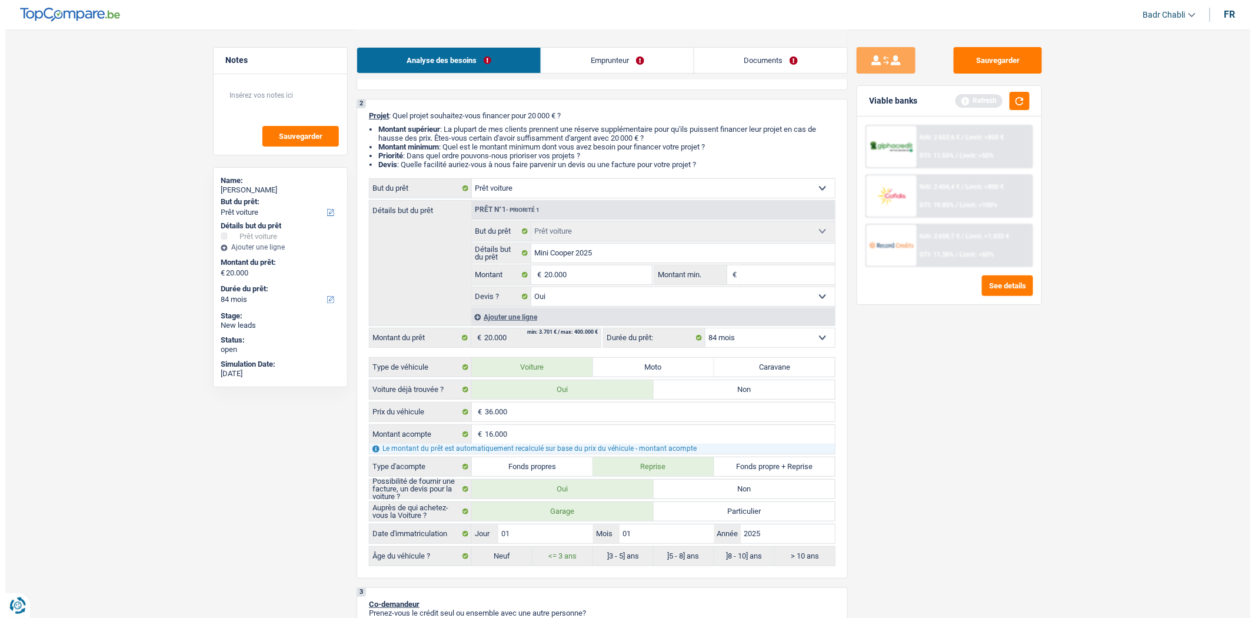
scroll to position [0, 0]
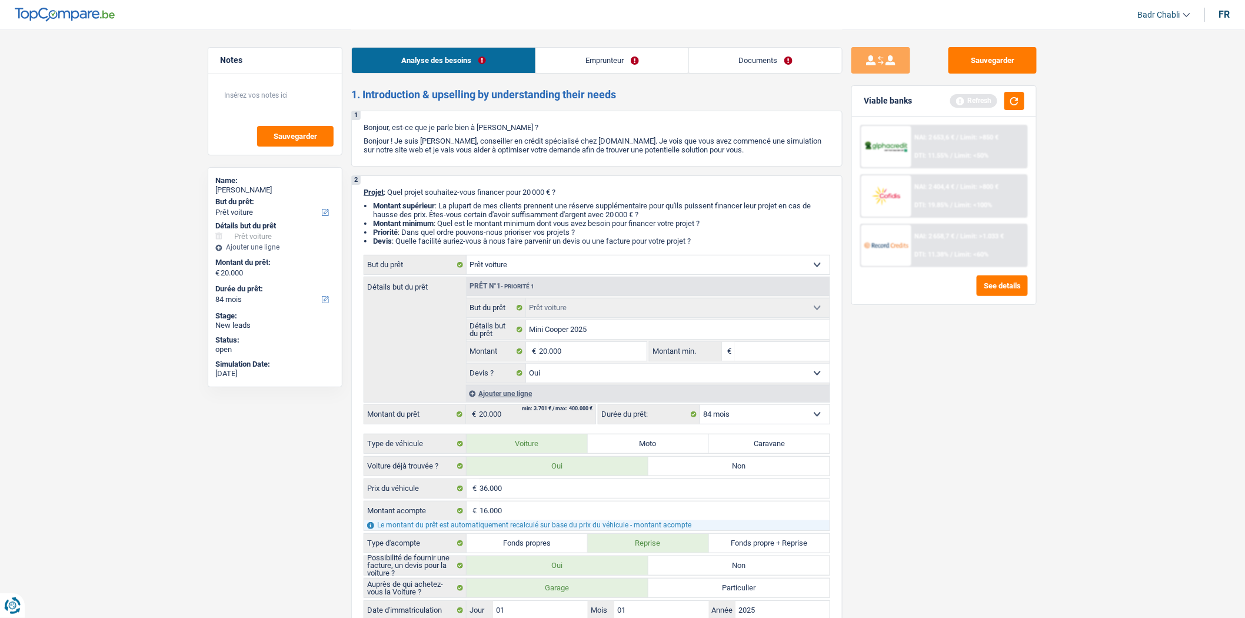
click at [614, 55] on link "Emprunteur" at bounding box center [612, 60] width 152 height 25
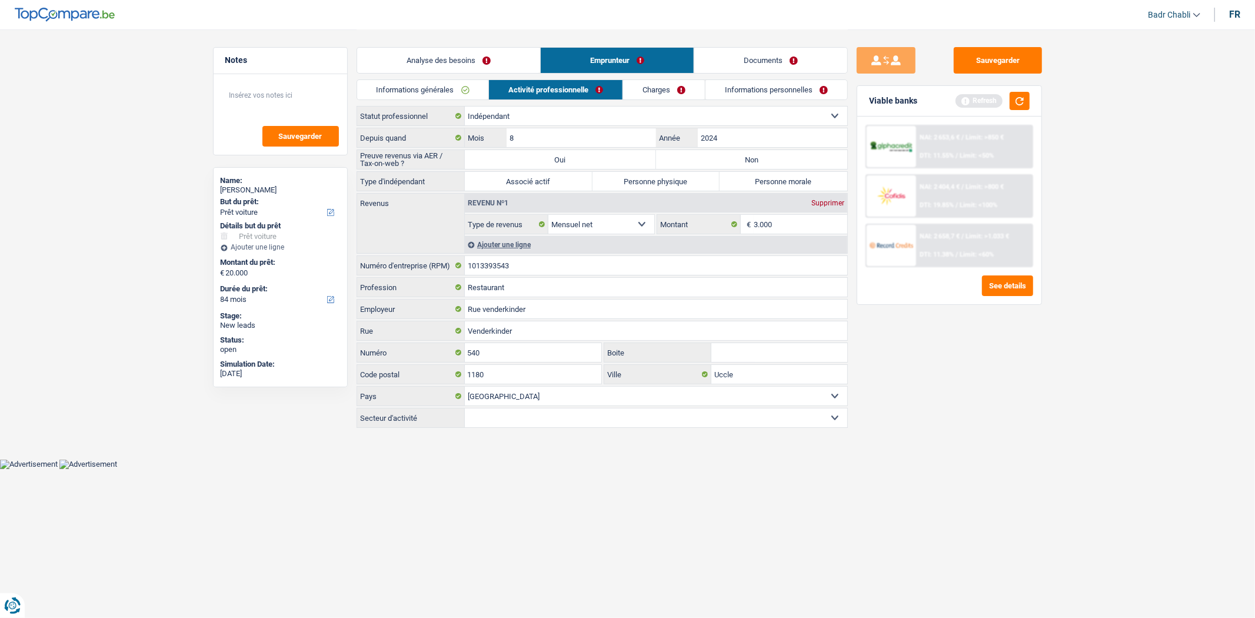
click at [415, 83] on link "Informations générales" at bounding box center [423, 89] width 132 height 19
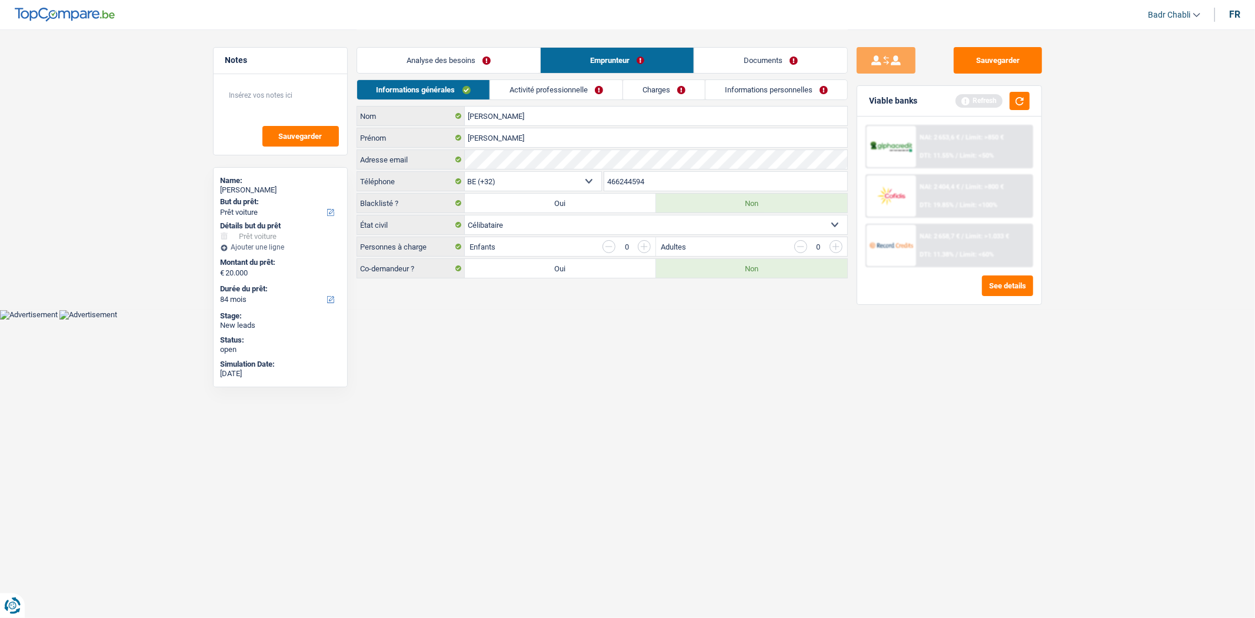
click at [554, 86] on link "Activité professionnelle" at bounding box center [556, 89] width 132 height 19
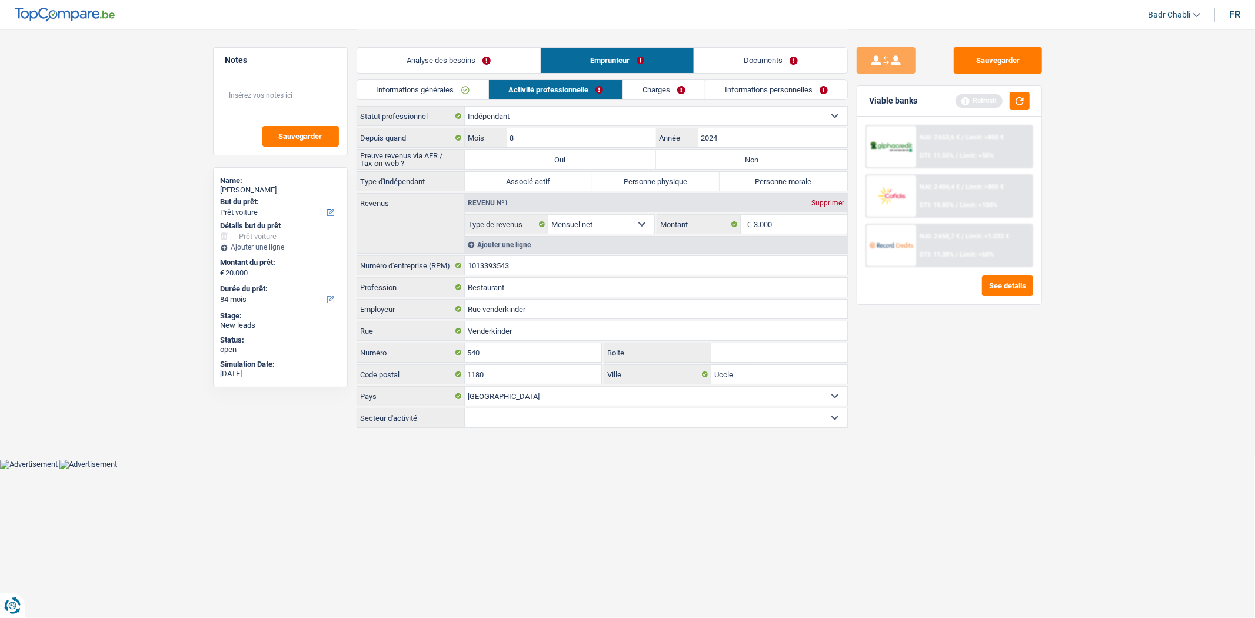
click at [813, 175] on label "Personne morale" at bounding box center [783, 181] width 128 height 19
click at [813, 175] on input "Personne morale" at bounding box center [783, 181] width 128 height 19
radio input "true"
click at [762, 152] on label "Non" at bounding box center [751, 159] width 191 height 19
click at [762, 152] on input "Non" at bounding box center [751, 159] width 191 height 19
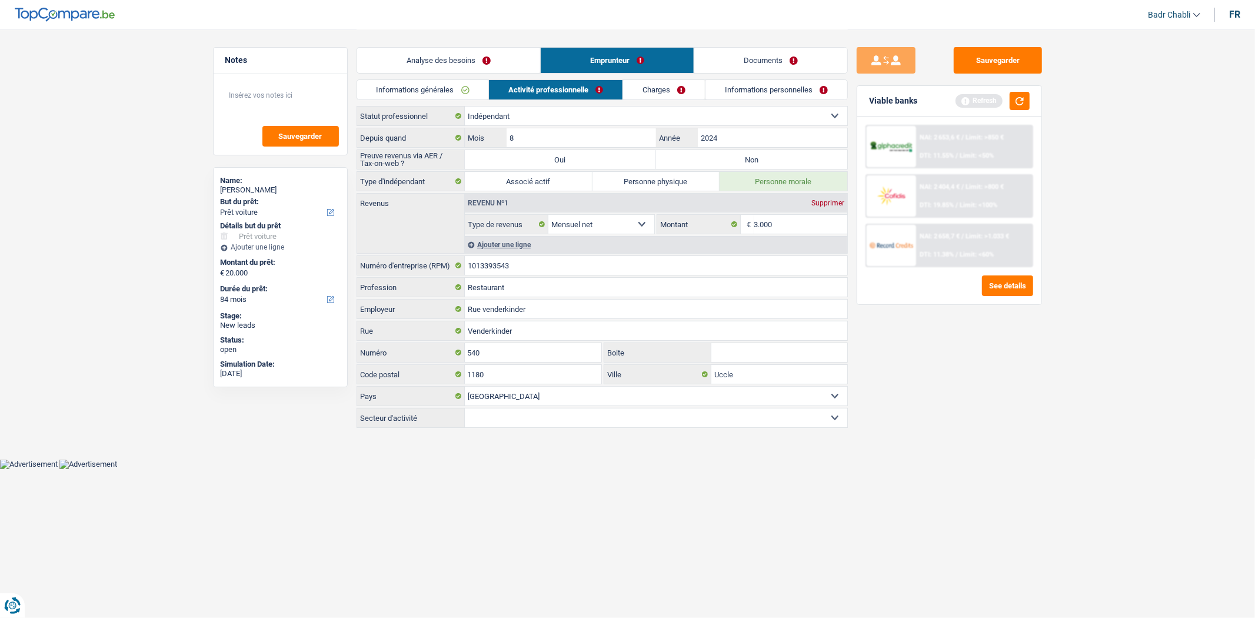
radio input "true"
click at [949, 448] on div "Sauvegarder Viable banks Refresh NAI: 2 653,6 € / Limit: >850 € DTI: 11.55% / L…" at bounding box center [949, 323] width 203 height 552
click at [659, 81] on link "Charges" at bounding box center [664, 89] width 82 height 19
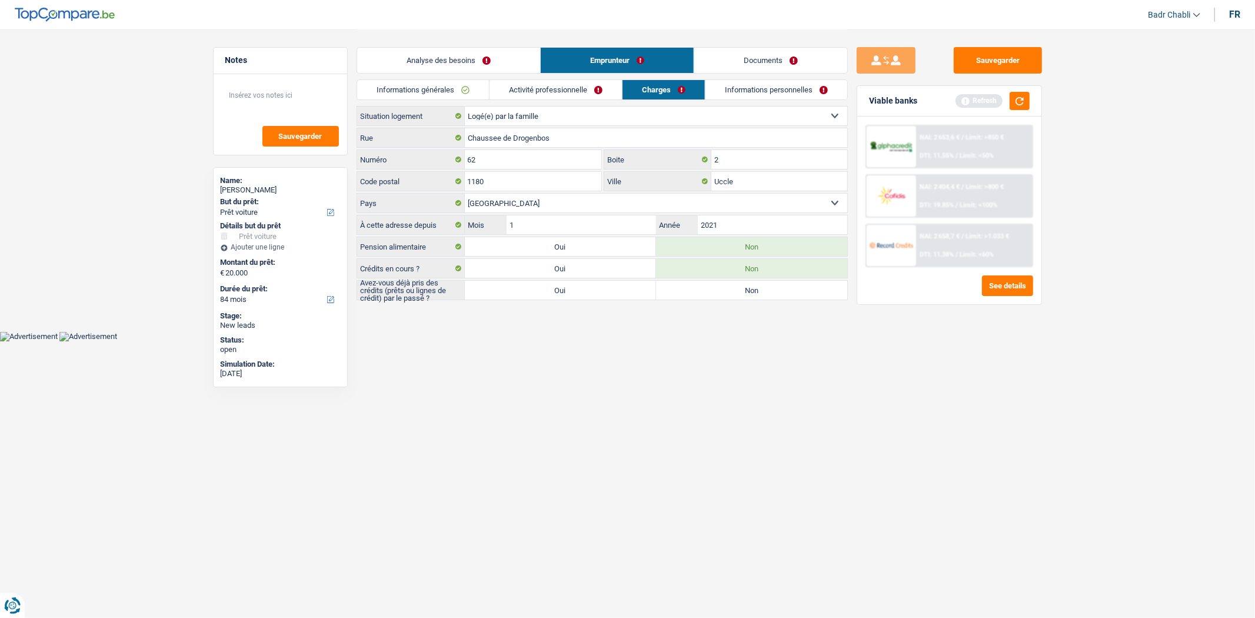
click at [722, 296] on label "Non" at bounding box center [751, 290] width 191 height 19
click at [722, 296] on input "Non" at bounding box center [751, 290] width 191 height 19
radio input "true"
click at [773, 95] on link "Informations personnelles" at bounding box center [776, 89] width 142 height 19
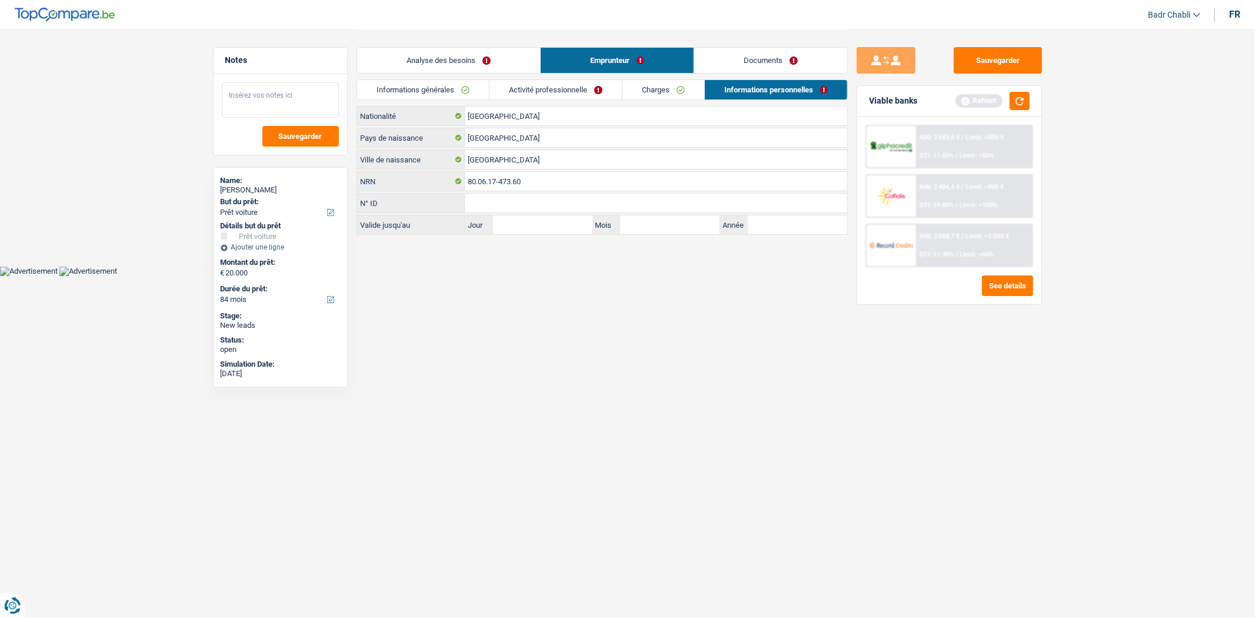
click at [256, 104] on textarea at bounding box center [280, 99] width 117 height 35
type textarea "Prêt Pro en personne morale"
click at [991, 67] on button "Sauvegarder" at bounding box center [997, 60] width 88 height 26
click at [986, 58] on button "Sauvegarder" at bounding box center [997, 60] width 88 height 26
click at [1026, 71] on button "Sauvegarder" at bounding box center [997, 60] width 88 height 26
